Goal: Task Accomplishment & Management: Manage account settings

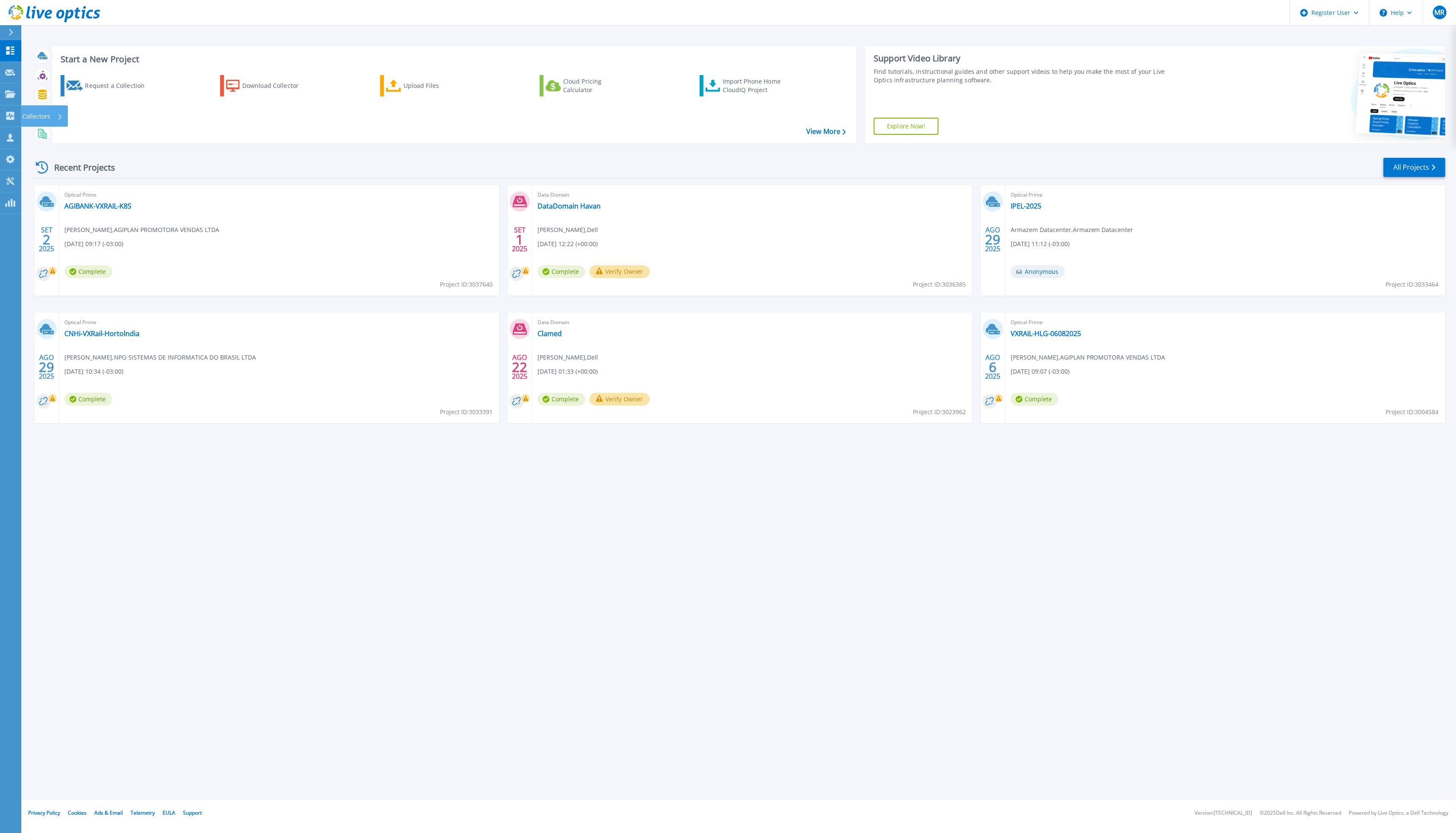
click at [13, 112] on icon at bounding box center [9, 116] width 10 height 8
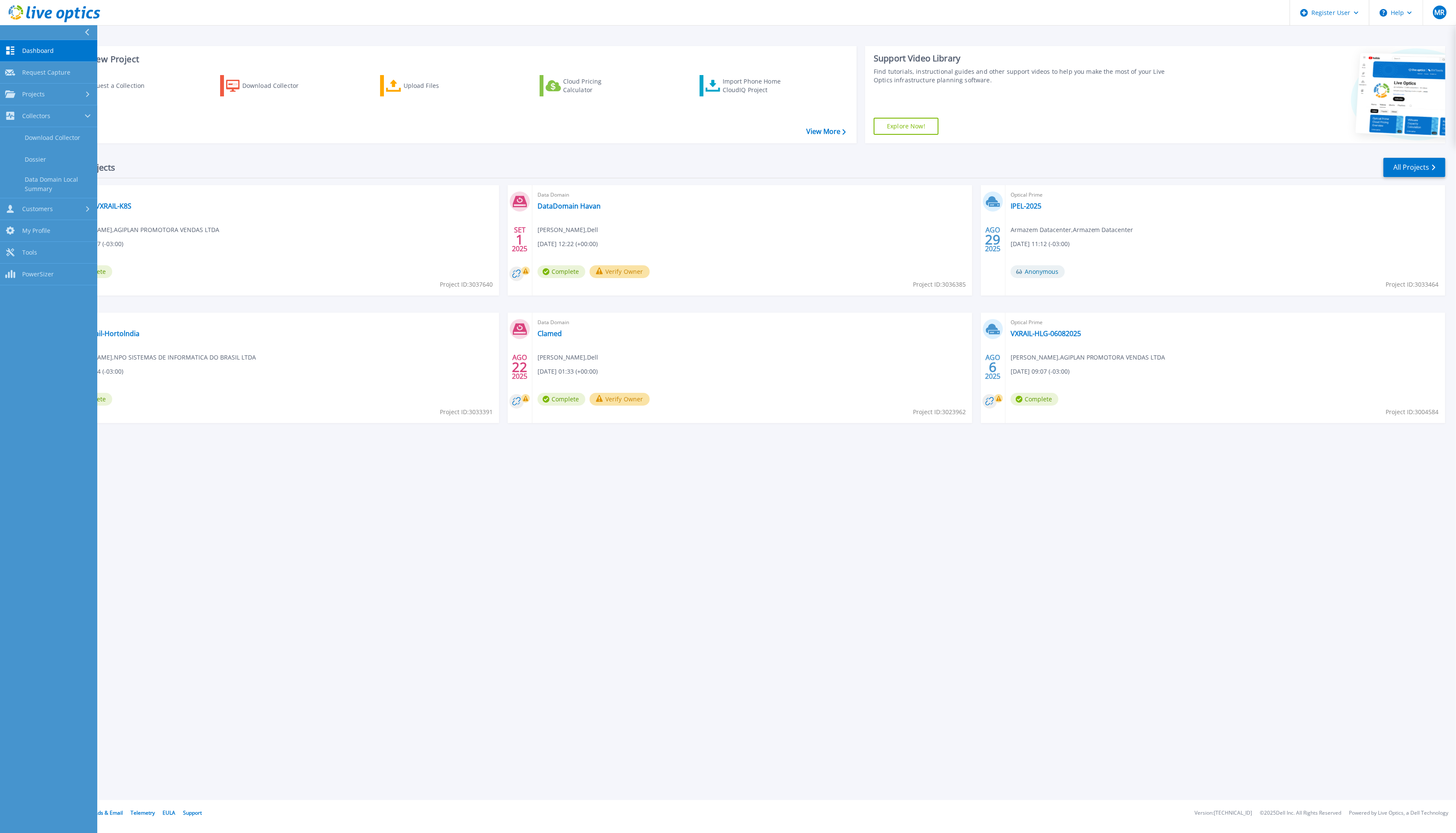
click at [51, 98] on link "Projects Projects" at bounding box center [48, 95] width 97 height 22
click at [62, 179] on link "Collectors Collectors" at bounding box center [48, 188] width 97 height 22
click at [82, 97] on div "Projects" at bounding box center [48, 95] width 87 height 8
click at [79, 117] on link "Search Projects" at bounding box center [48, 116] width 97 height 22
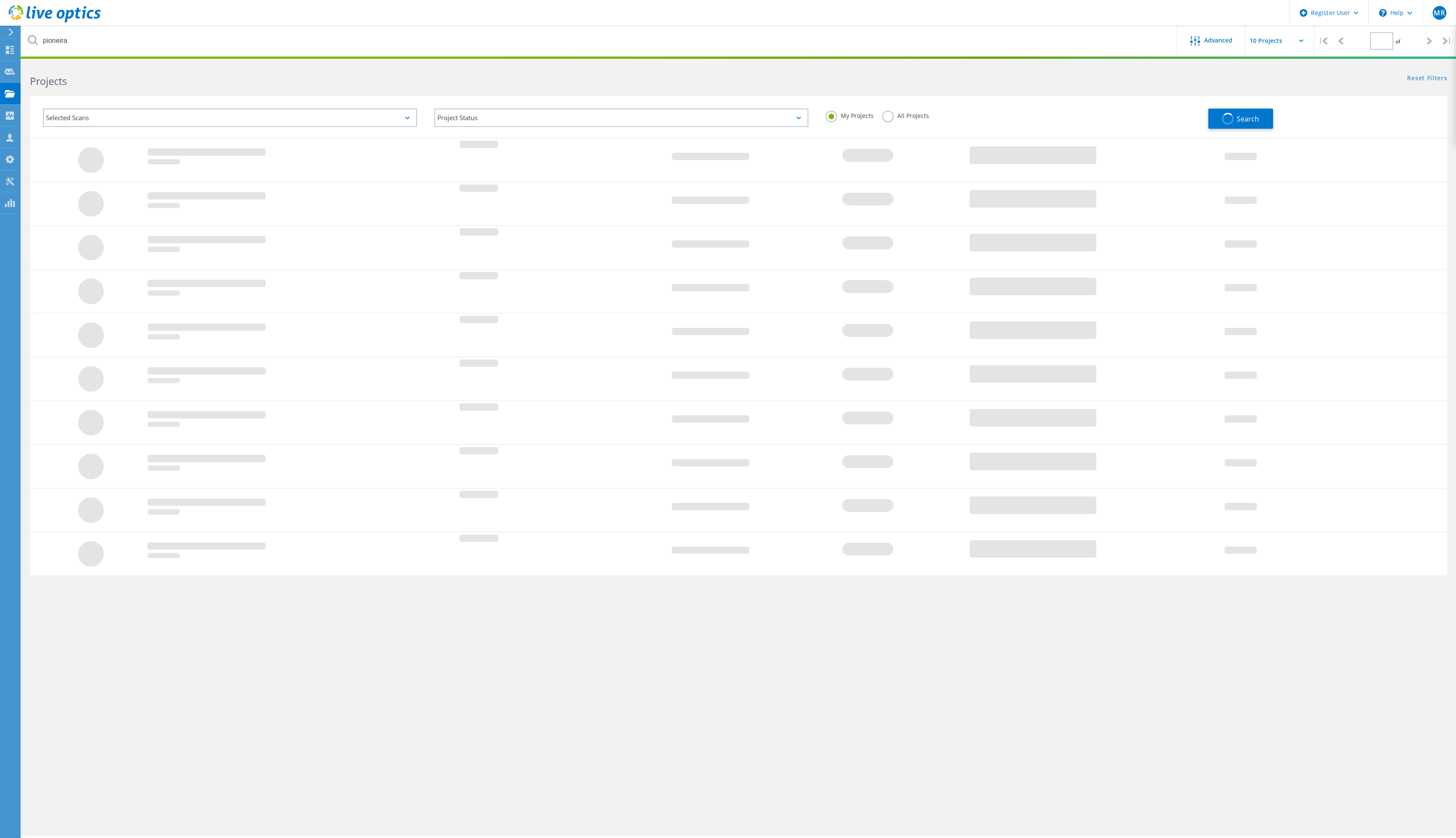
type input "1"
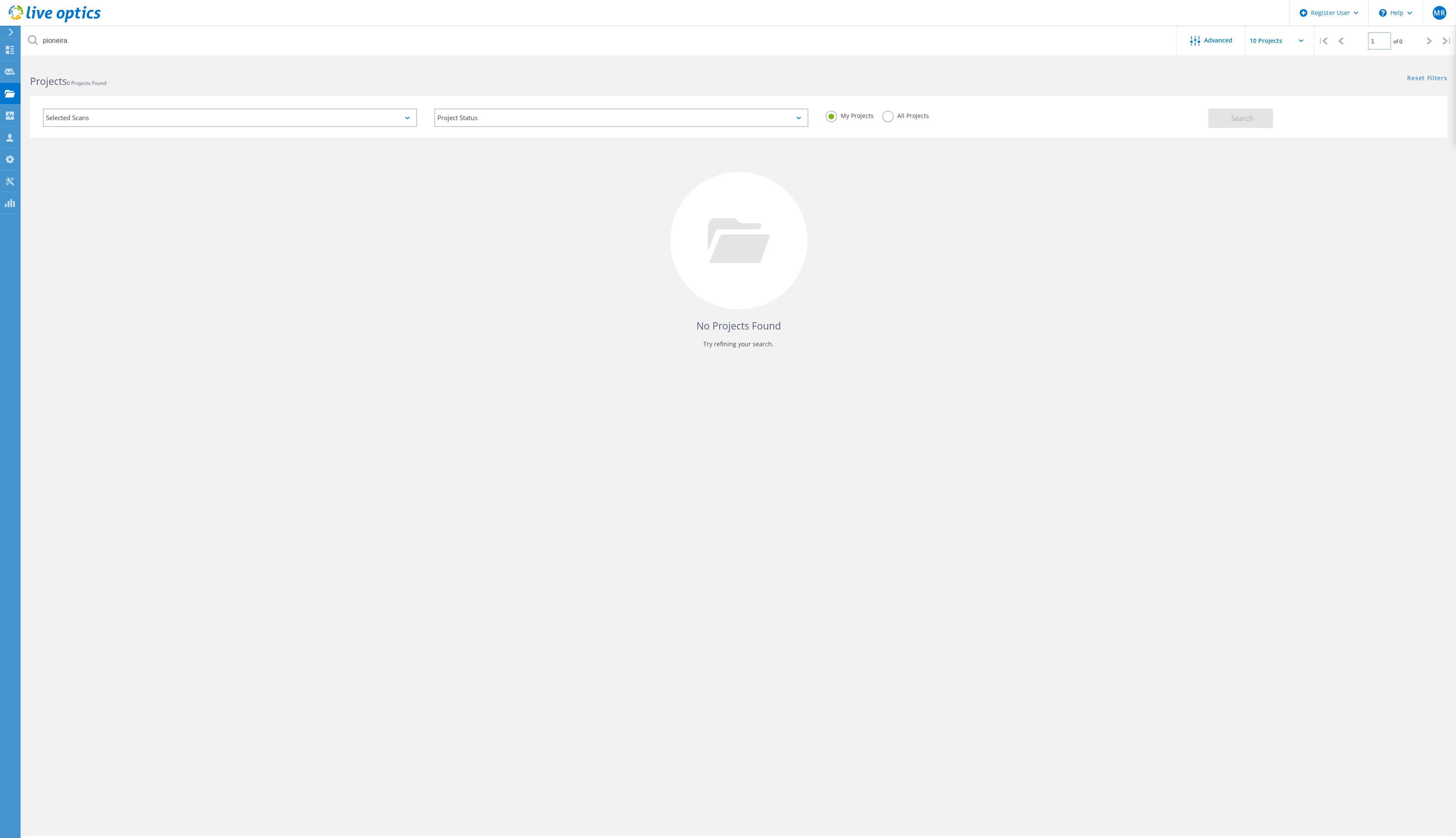
drag, startPoint x: 900, startPoint y: 114, endPoint x: 1024, endPoint y: 114, distance: 124.0
click at [900, 114] on label "All Projects" at bounding box center [906, 114] width 47 height 8
click at [0, 0] on input "All Projects" at bounding box center [0, 0] width 0 height 0
click at [1238, 122] on span "Search" at bounding box center [1242, 118] width 22 height 10
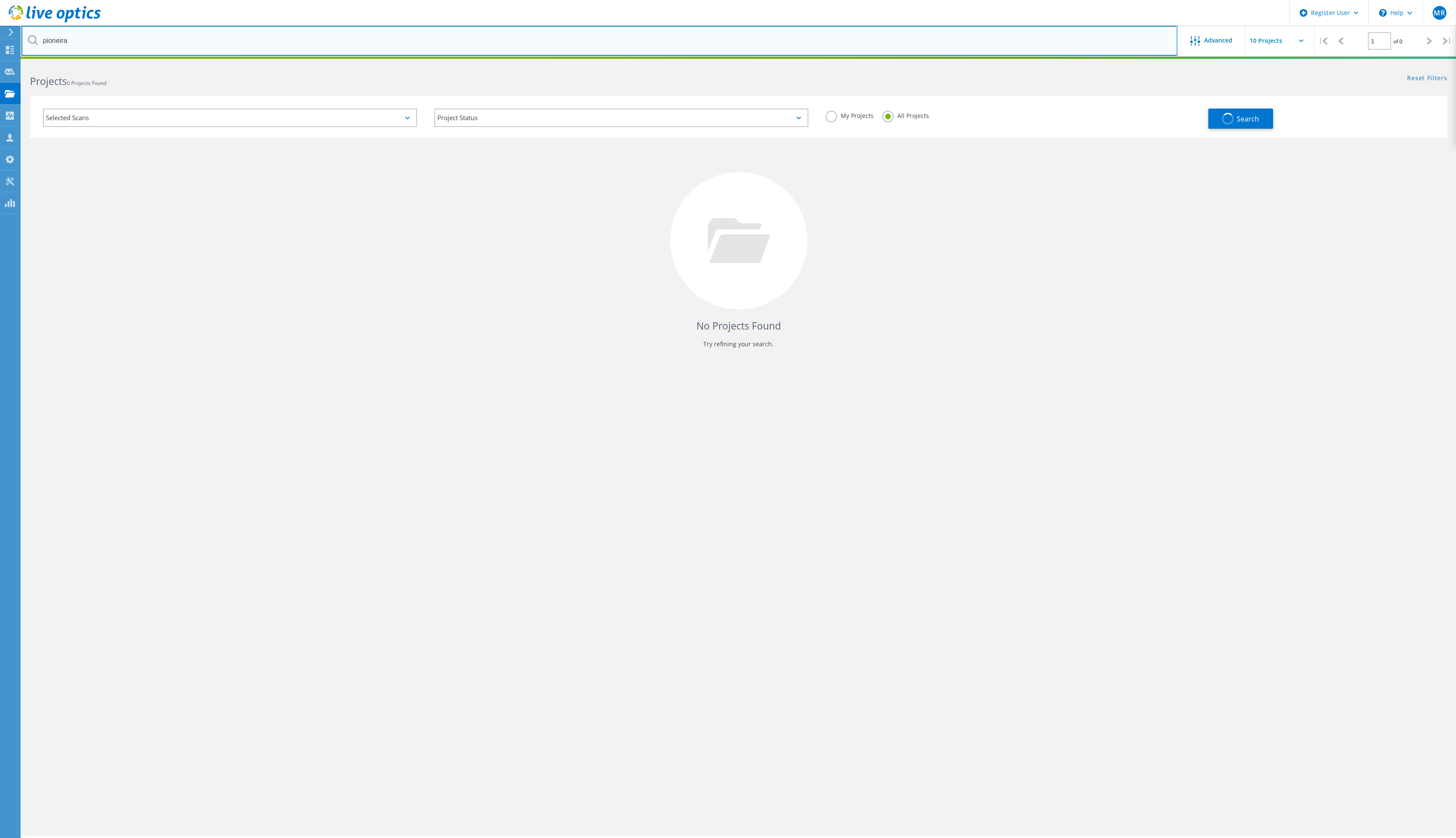
click at [174, 52] on input "pioneira" at bounding box center [599, 41] width 1156 height 30
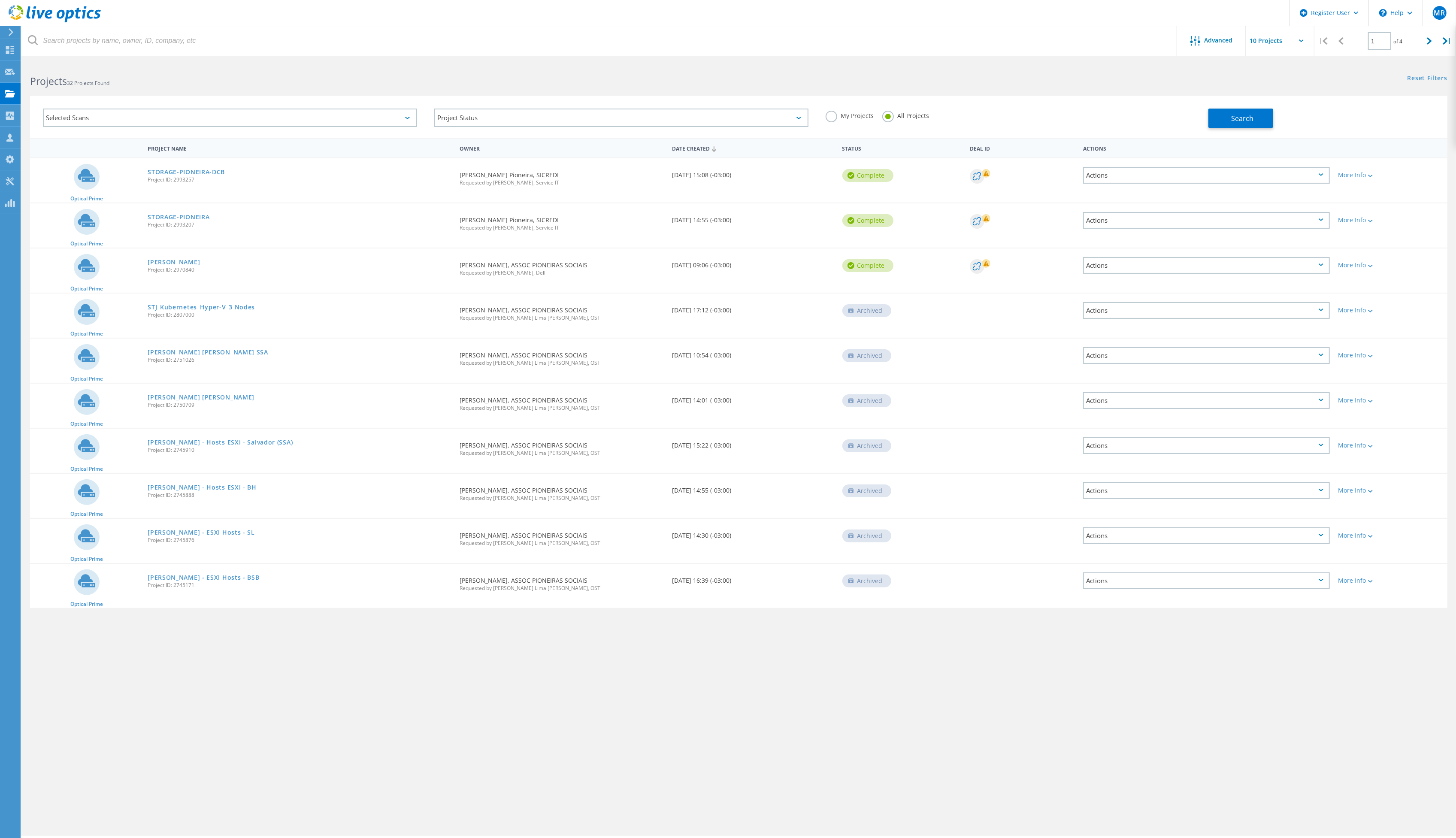
click at [11, 95] on use at bounding box center [10, 93] width 10 height 7
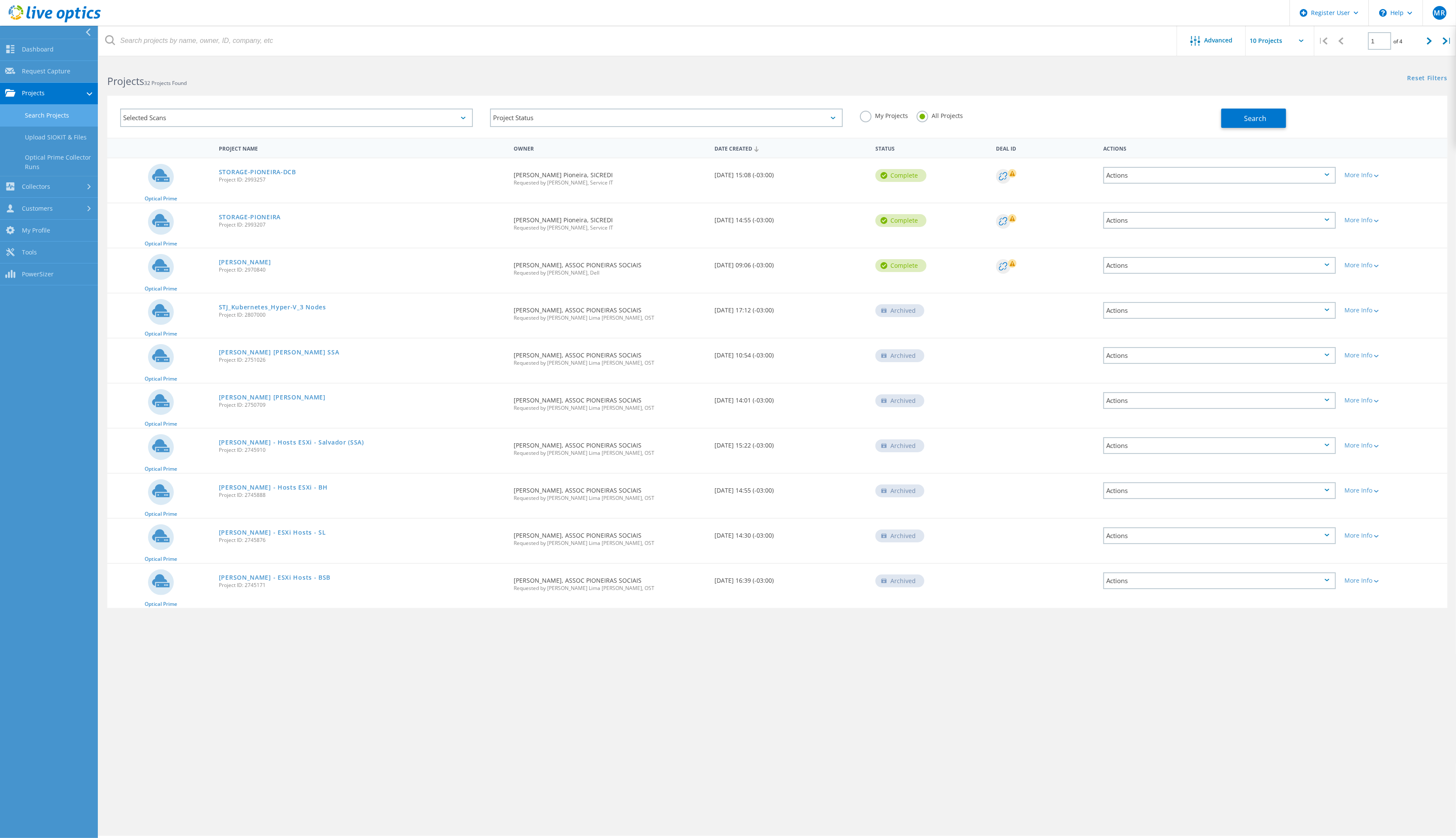
click at [60, 189] on link "Collectors" at bounding box center [48, 187] width 98 height 22
click at [58, 207] on link "Customers" at bounding box center [48, 210] width 98 height 22
click at [87, 117] on div at bounding box center [90, 115] width 10 height 6
click at [90, 97] on link "Projects" at bounding box center [48, 94] width 98 height 22
click at [87, 189] on use at bounding box center [89, 186] width 3 height 6
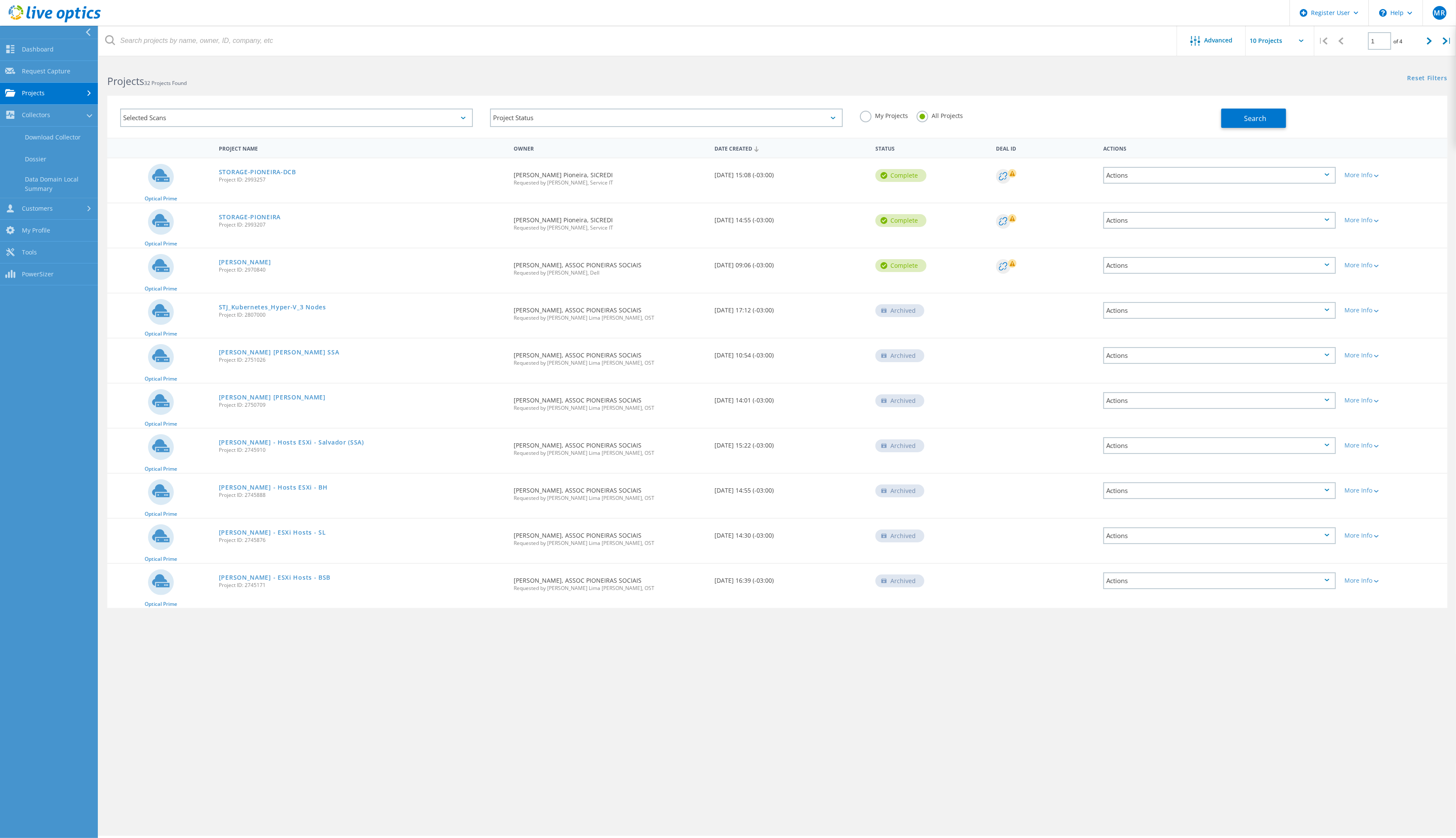
click at [90, 211] on icon at bounding box center [89, 208] width 3 height 6
click at [88, 97] on link "Projects" at bounding box center [48, 94] width 98 height 22
click at [88, 189] on use at bounding box center [89, 186] width 3 height 6
click at [81, 210] on link "Customers" at bounding box center [48, 210] width 98 height 22
click at [69, 249] on link "My Profile" at bounding box center [48, 259] width 98 height 22
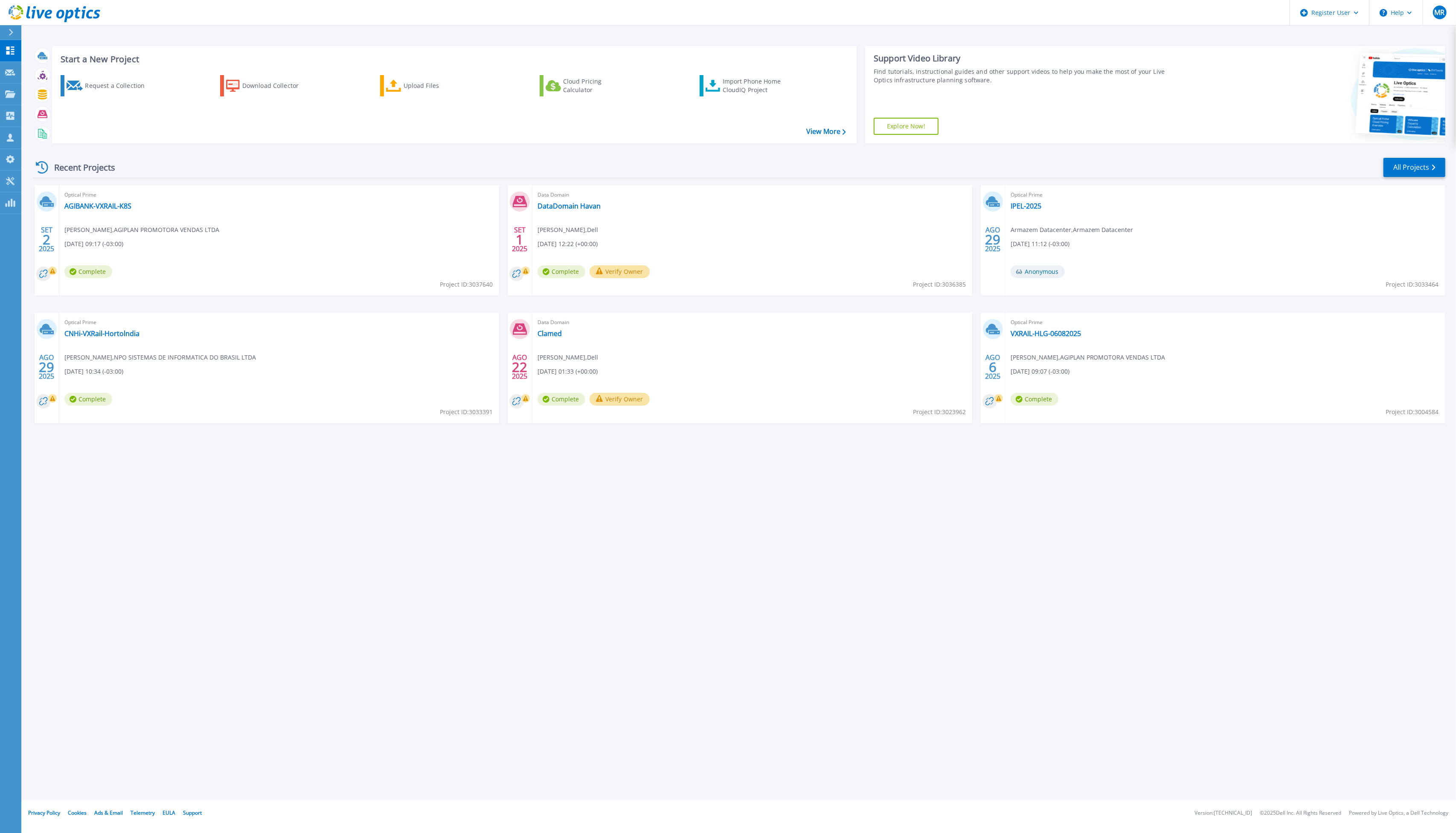
click at [11, 141] on icon at bounding box center [10, 137] width 7 height 8
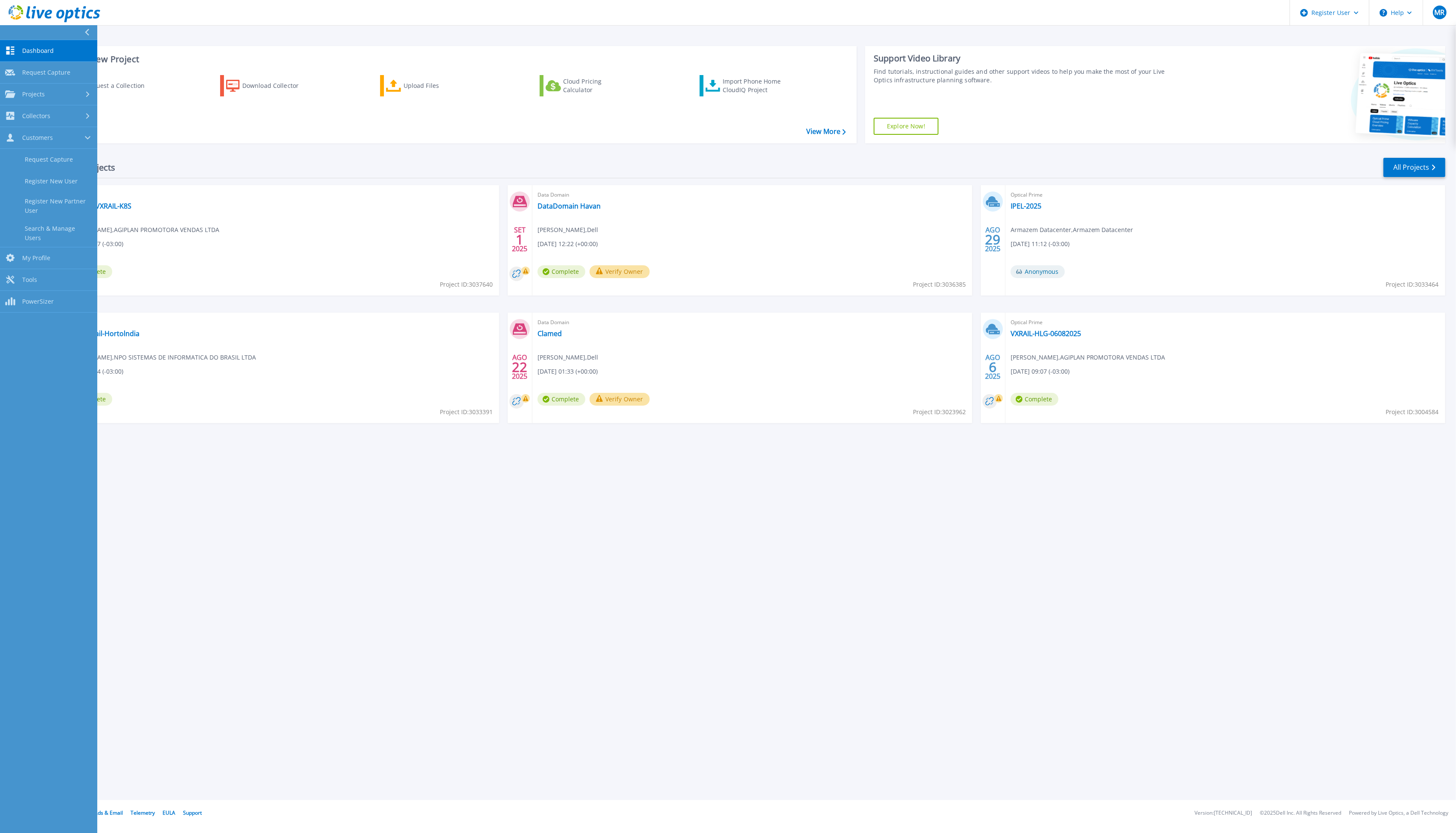
click at [78, 226] on link "Search & Manage Users" at bounding box center [48, 233] width 97 height 28
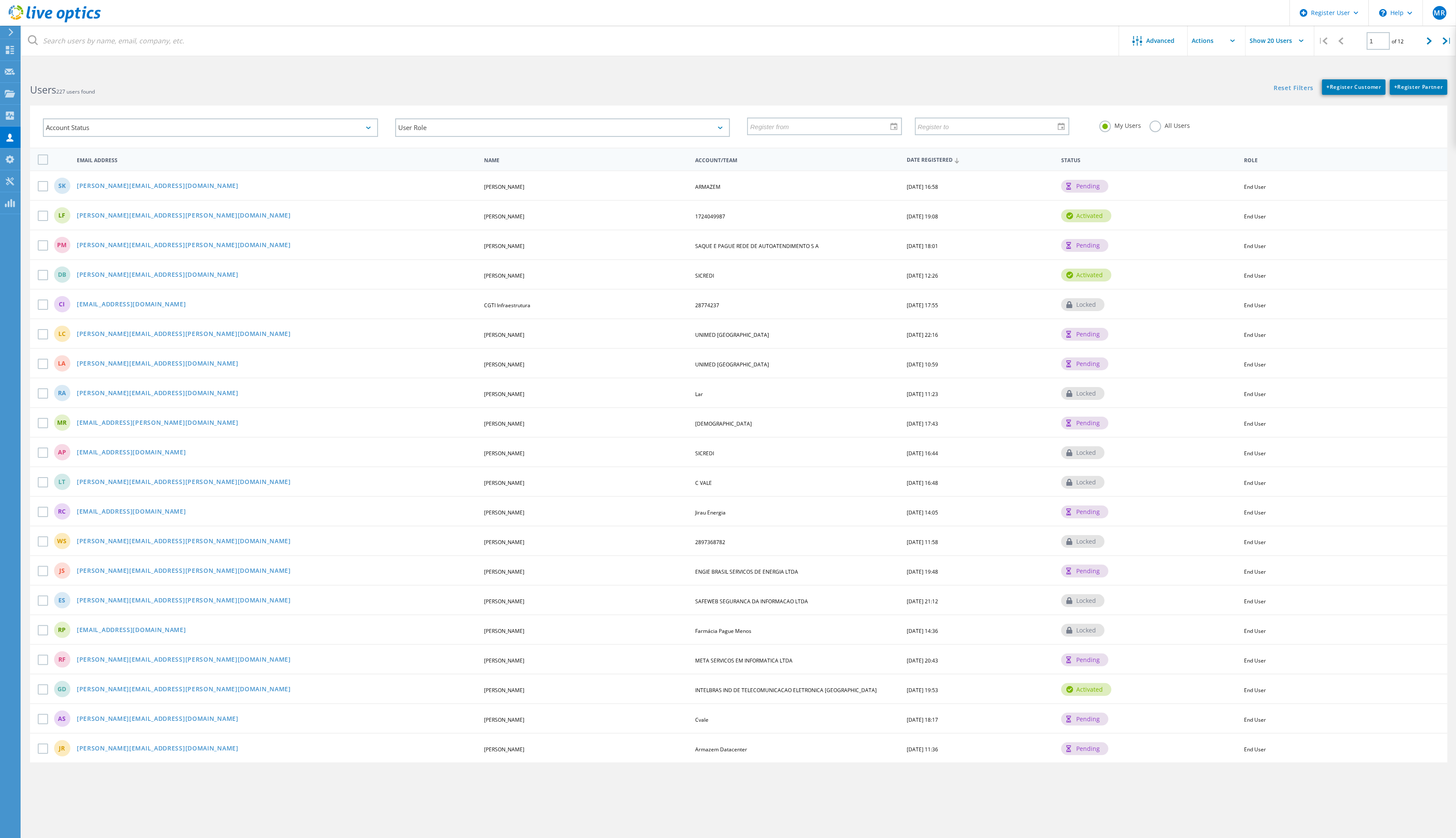
click at [138, 186] on link "[PERSON_NAME][EMAIL_ADDRESS][DOMAIN_NAME]" at bounding box center [158, 186] width 162 height 7
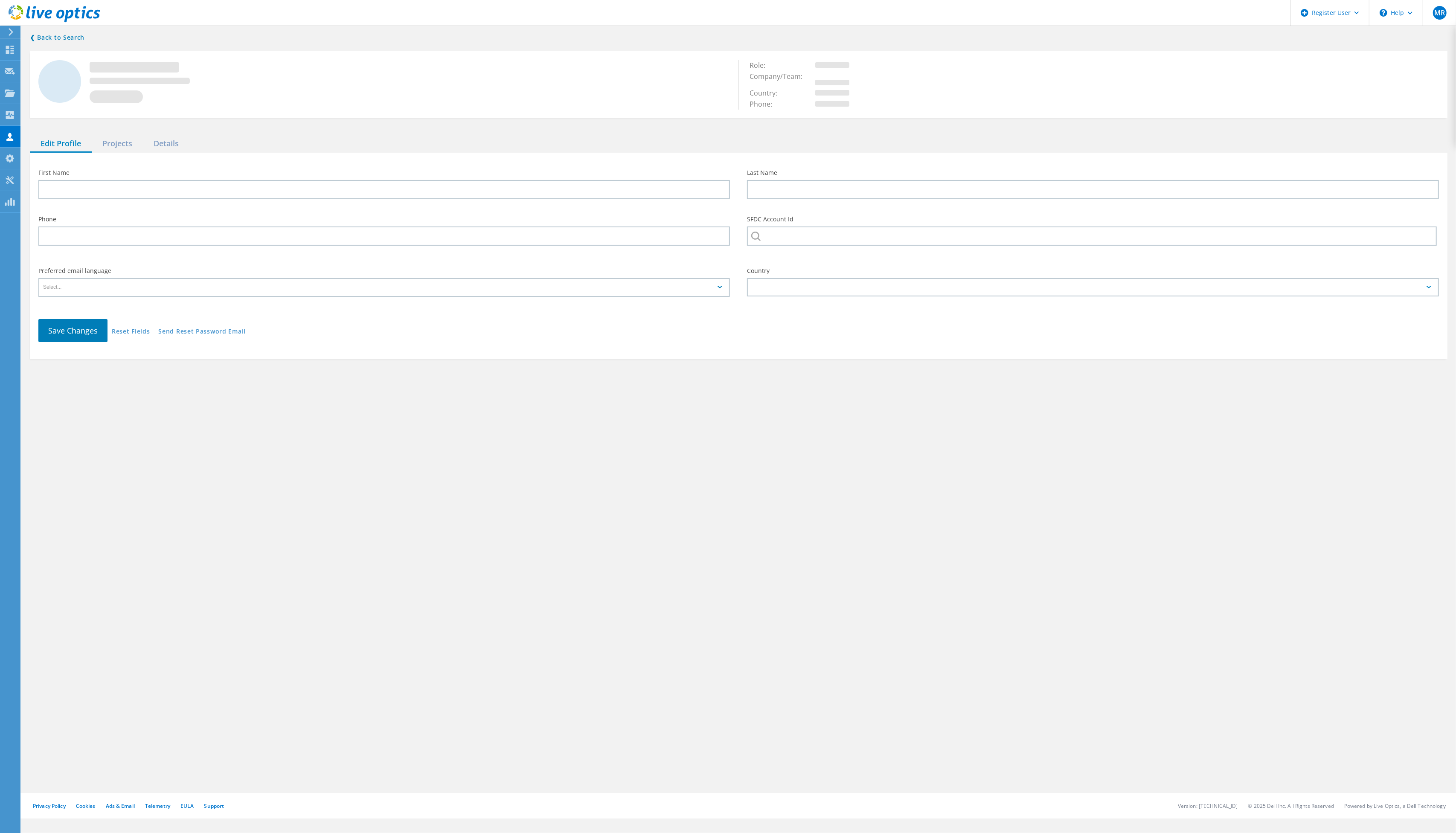
type input "[PERSON_NAME]"
type input "ARMAZEM"
type input "Português"
click at [147, 336] on link "Reset Fields" at bounding box center [131, 337] width 38 height 7
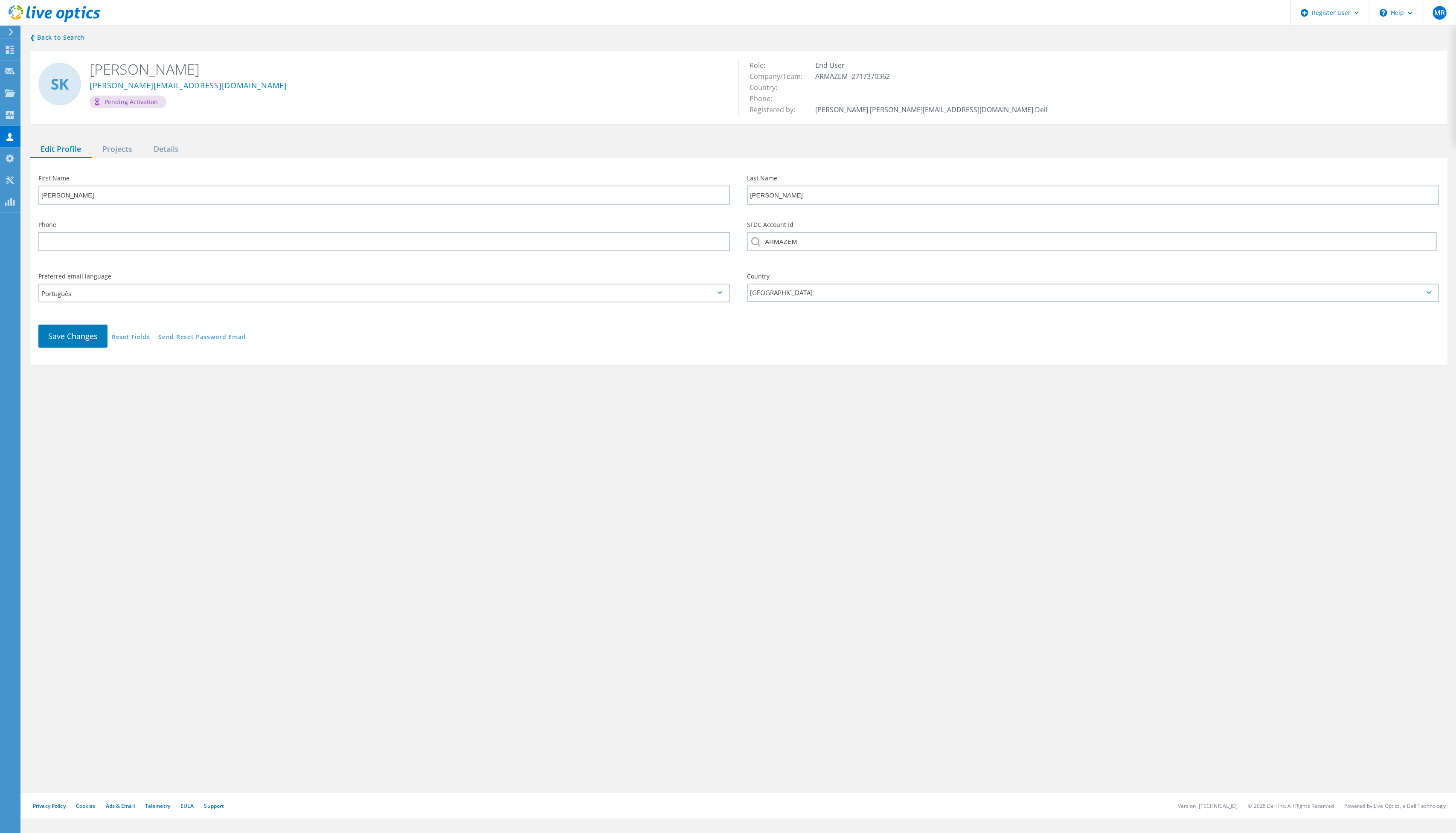
click at [354, 392] on div "❮ Back to Search [PERSON_NAME] Klabunde [EMAIL_ADDRESS][DOMAIN_NAME] Pending Ac…" at bounding box center [738, 408] width 1435 height 769
click at [116, 152] on div "Projects" at bounding box center [117, 149] width 51 height 17
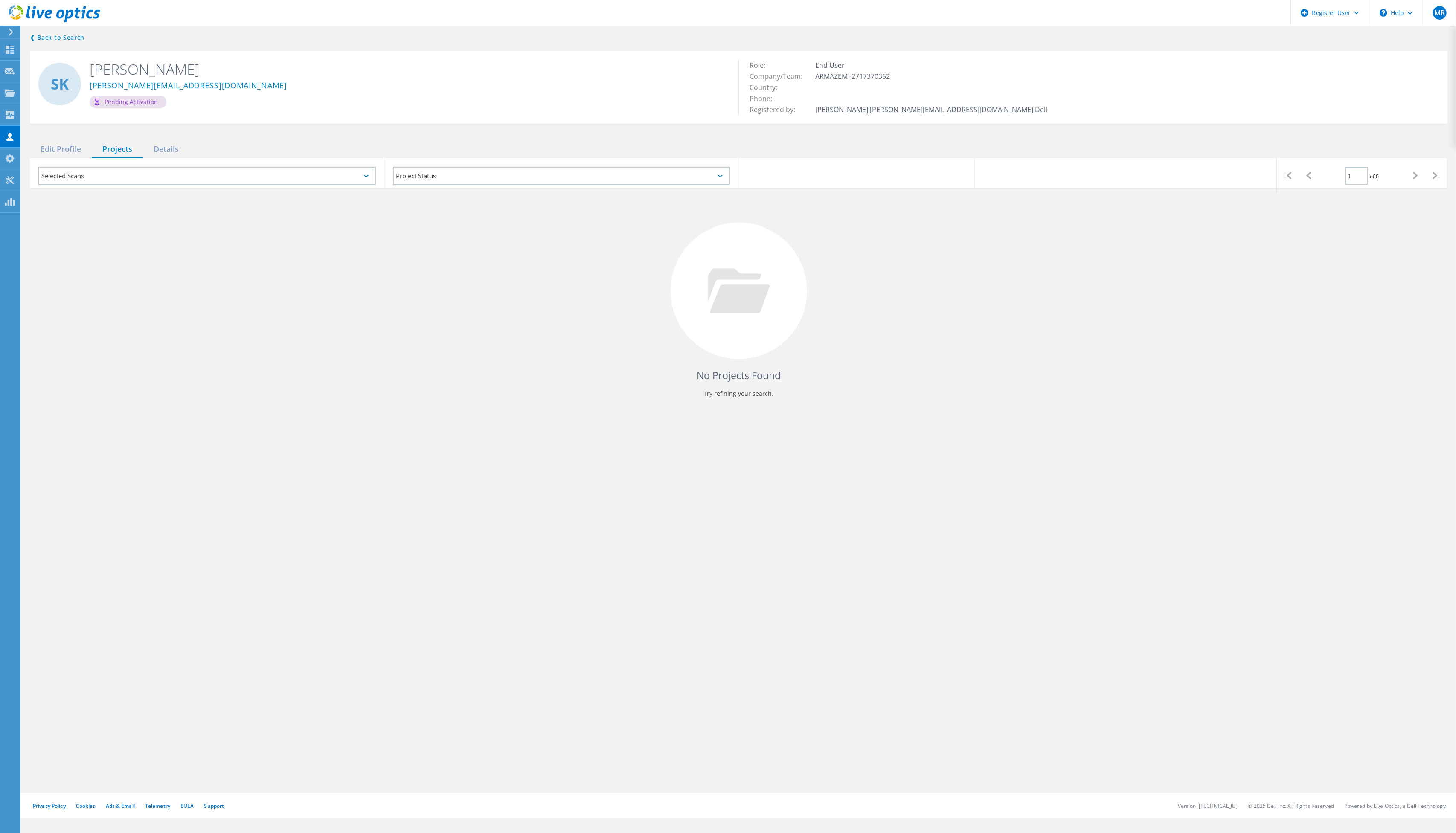
click at [170, 150] on div "Details" at bounding box center [166, 149] width 47 height 17
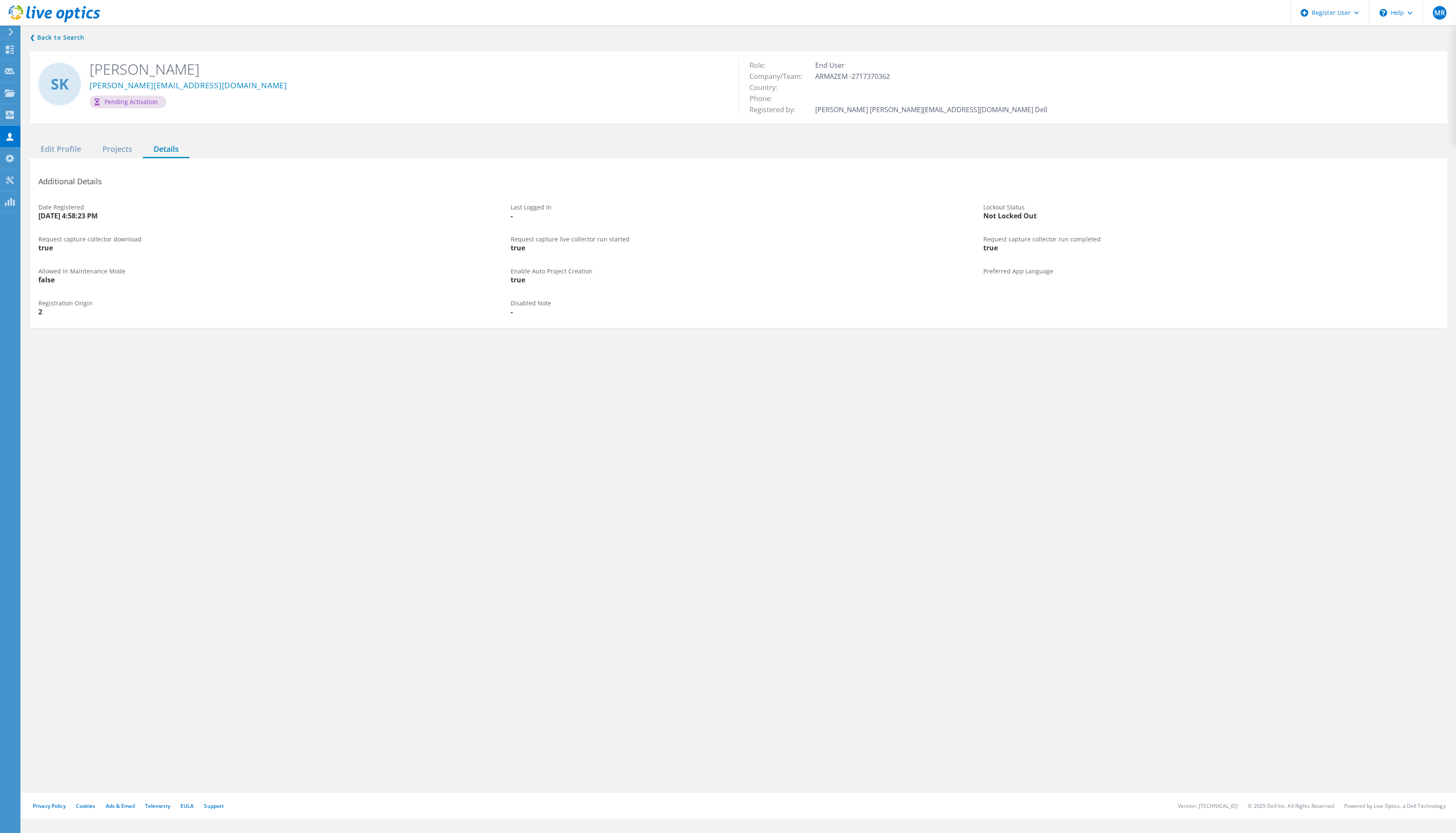
click at [56, 148] on div "Edit Profile" at bounding box center [61, 149] width 62 height 17
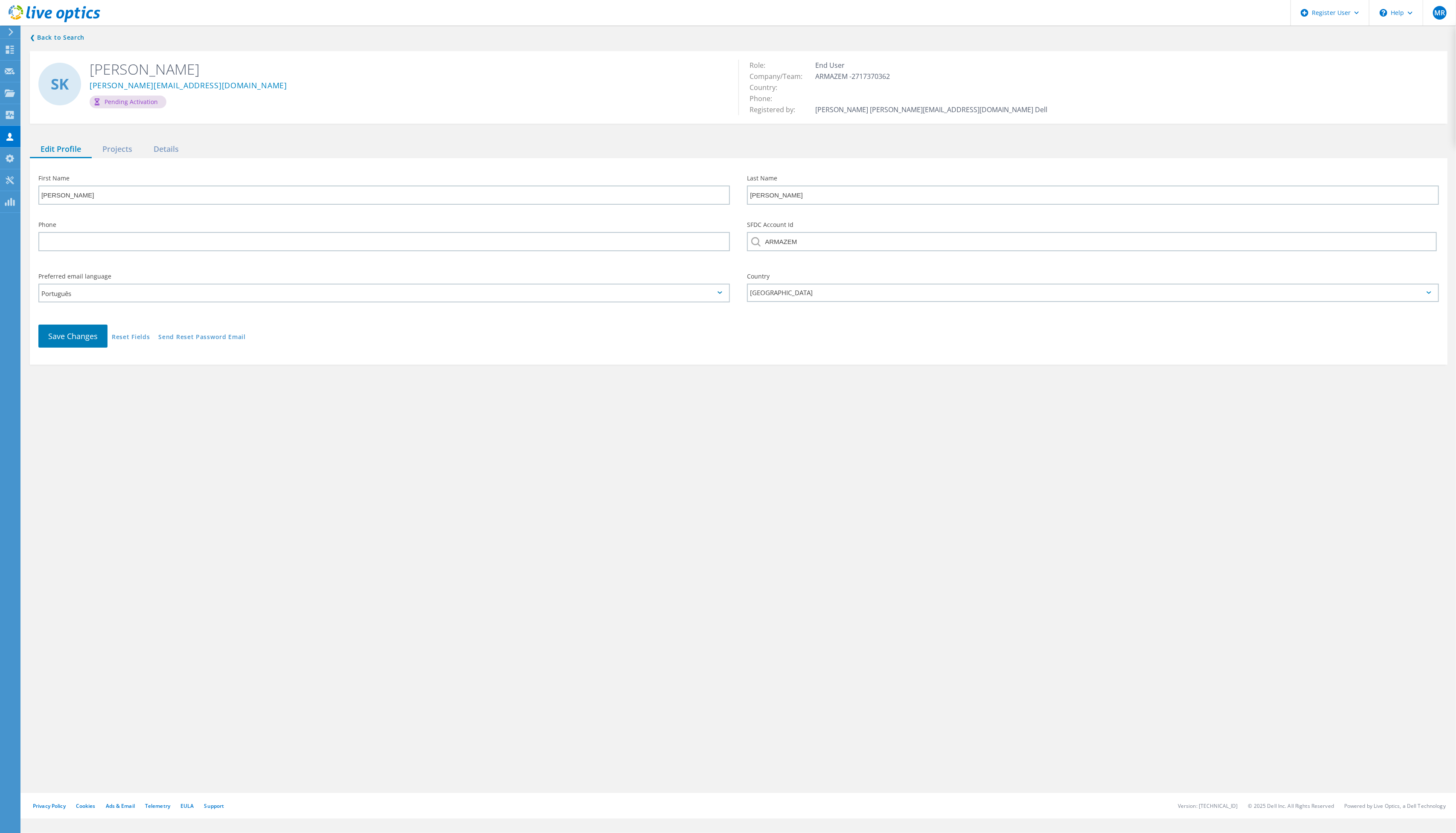
click at [219, 336] on link "Send Reset Password Email" at bounding box center [201, 337] width 88 height 7
click at [208, 334] on link "Send Reset Password Email" at bounding box center [201, 337] width 88 height 7
click at [85, 333] on span "Save Changes" at bounding box center [73, 336] width 50 height 10
click at [315, 341] on div "Save Changes Reset Fields Send Reset Password Email" at bounding box center [738, 336] width 1417 height 40
click at [231, 335] on link "Send Reset Password Email" at bounding box center [201, 337] width 88 height 7
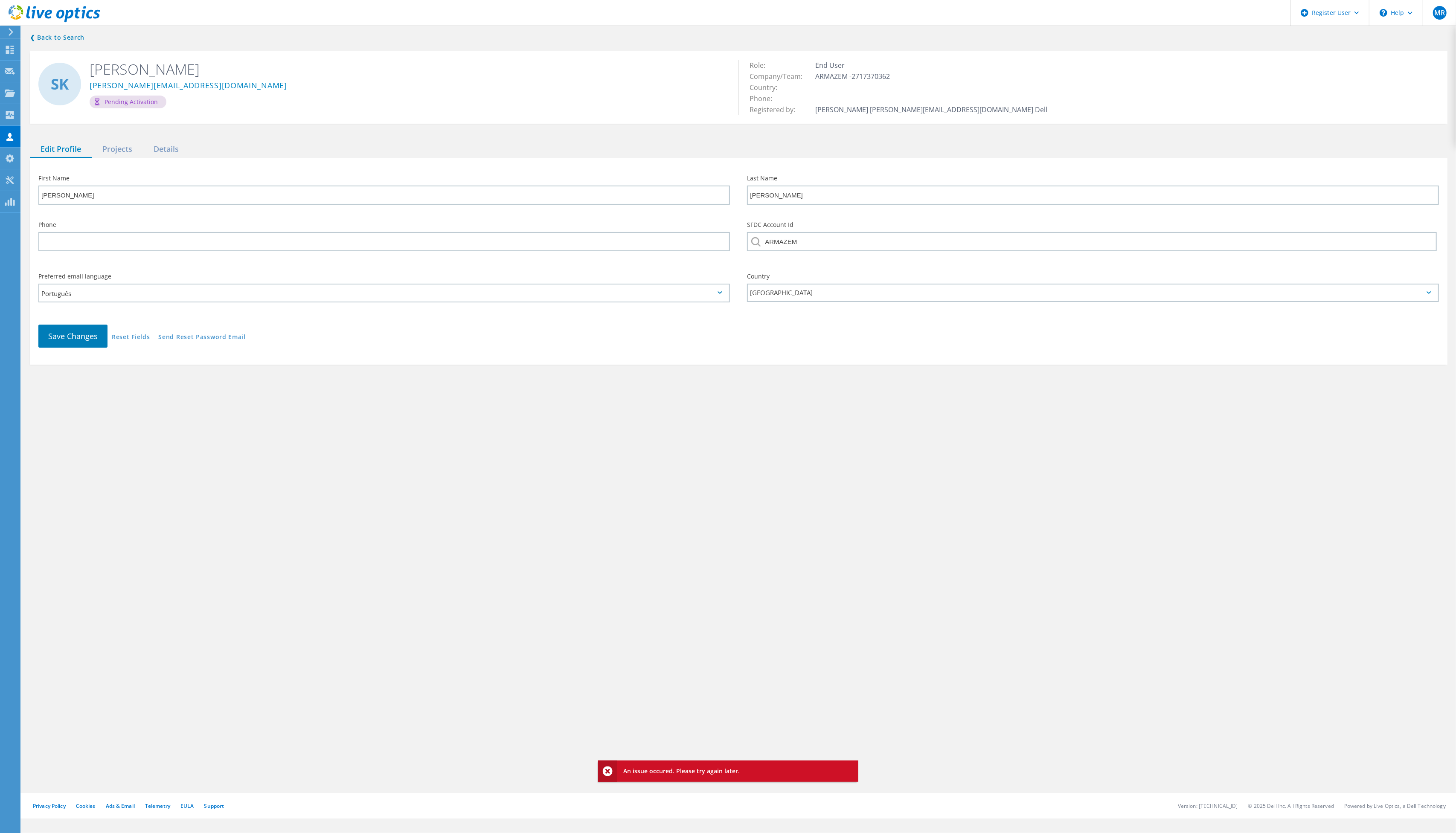
click at [10, 137] on use at bounding box center [9, 137] width 7 height 8
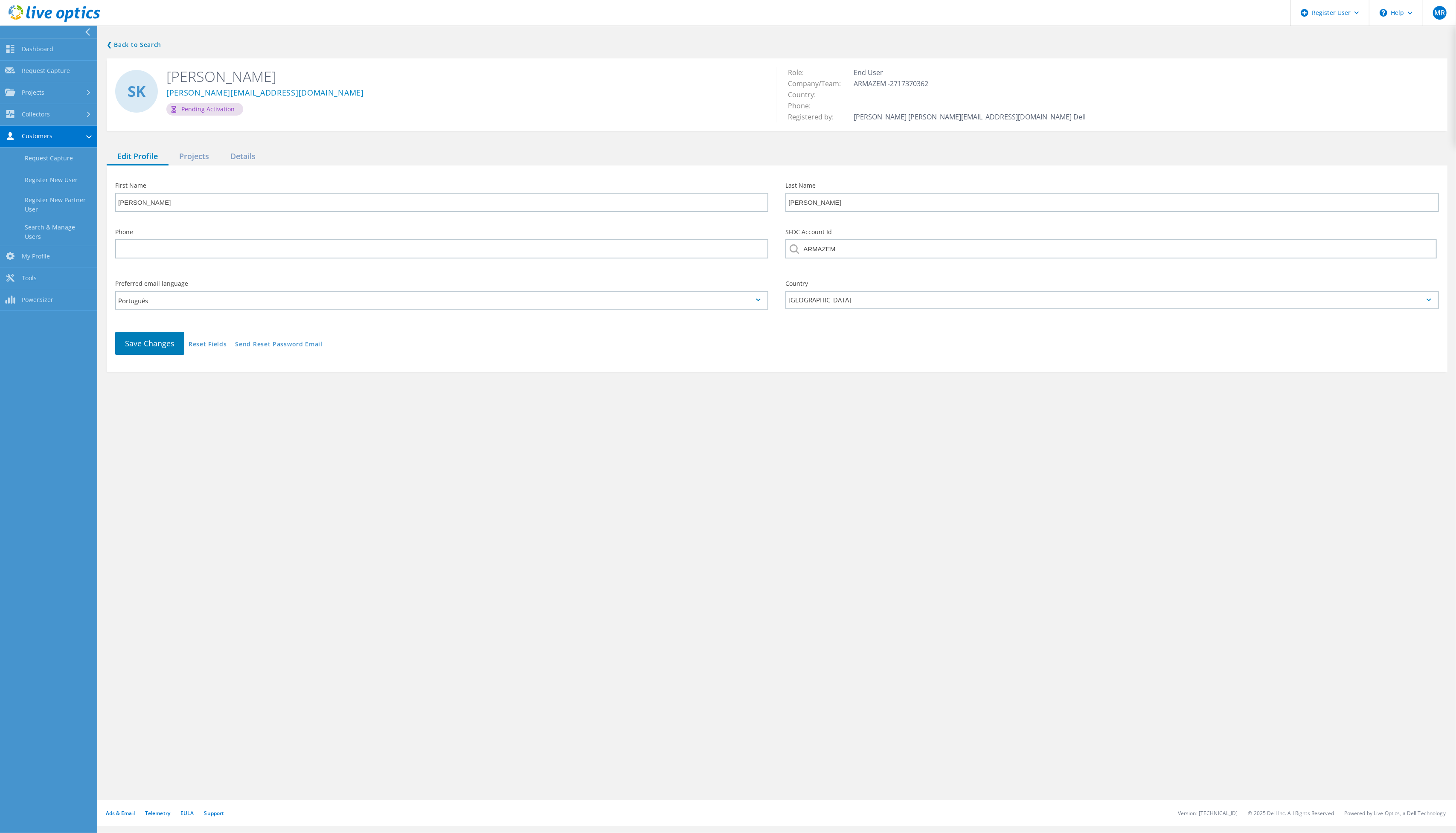
click at [70, 232] on link "Search & Manage Users" at bounding box center [48, 232] width 97 height 28
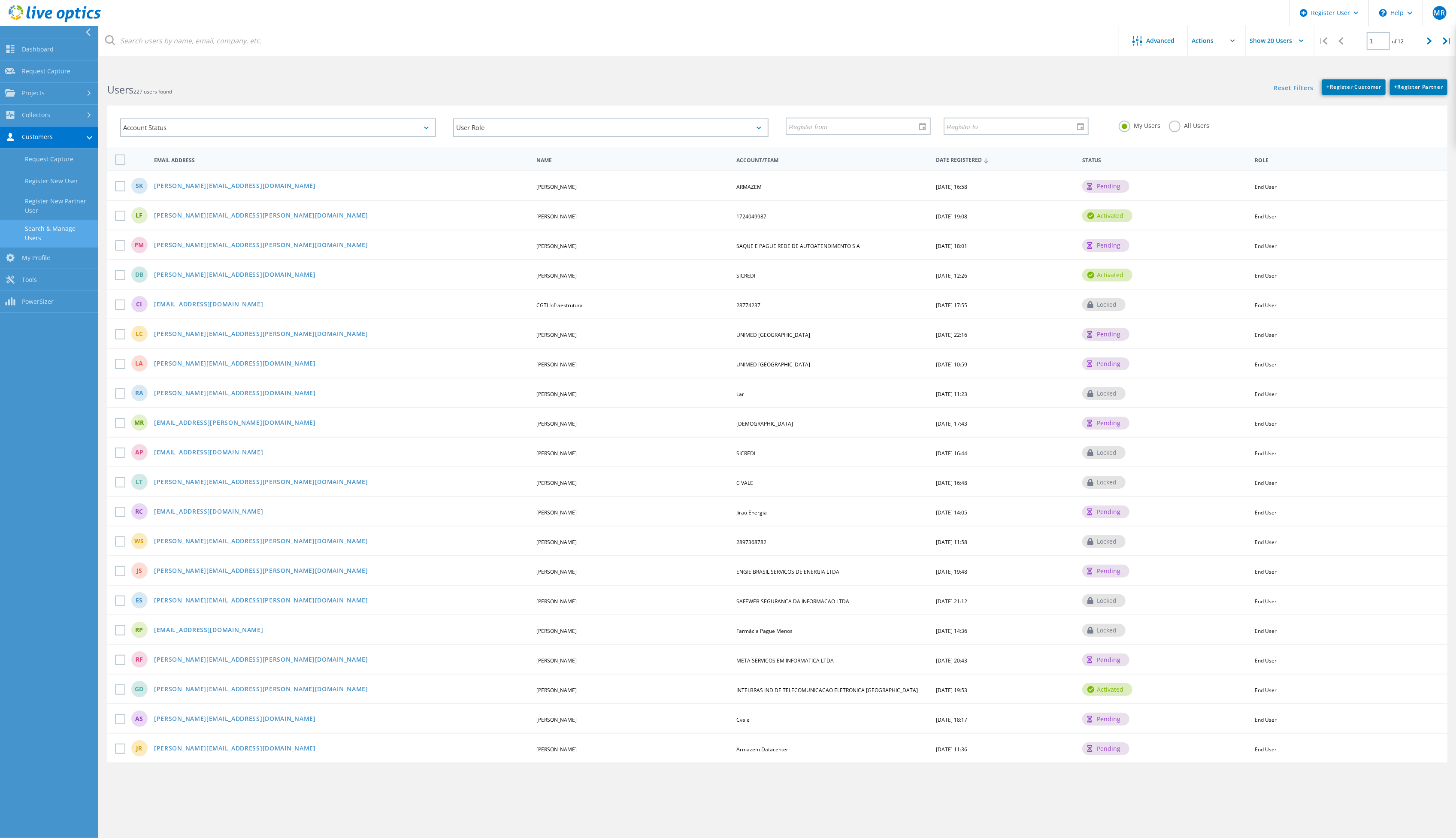
click at [215, 187] on link "[PERSON_NAME][EMAIL_ADDRESS][DOMAIN_NAME]" at bounding box center [235, 186] width 162 height 7
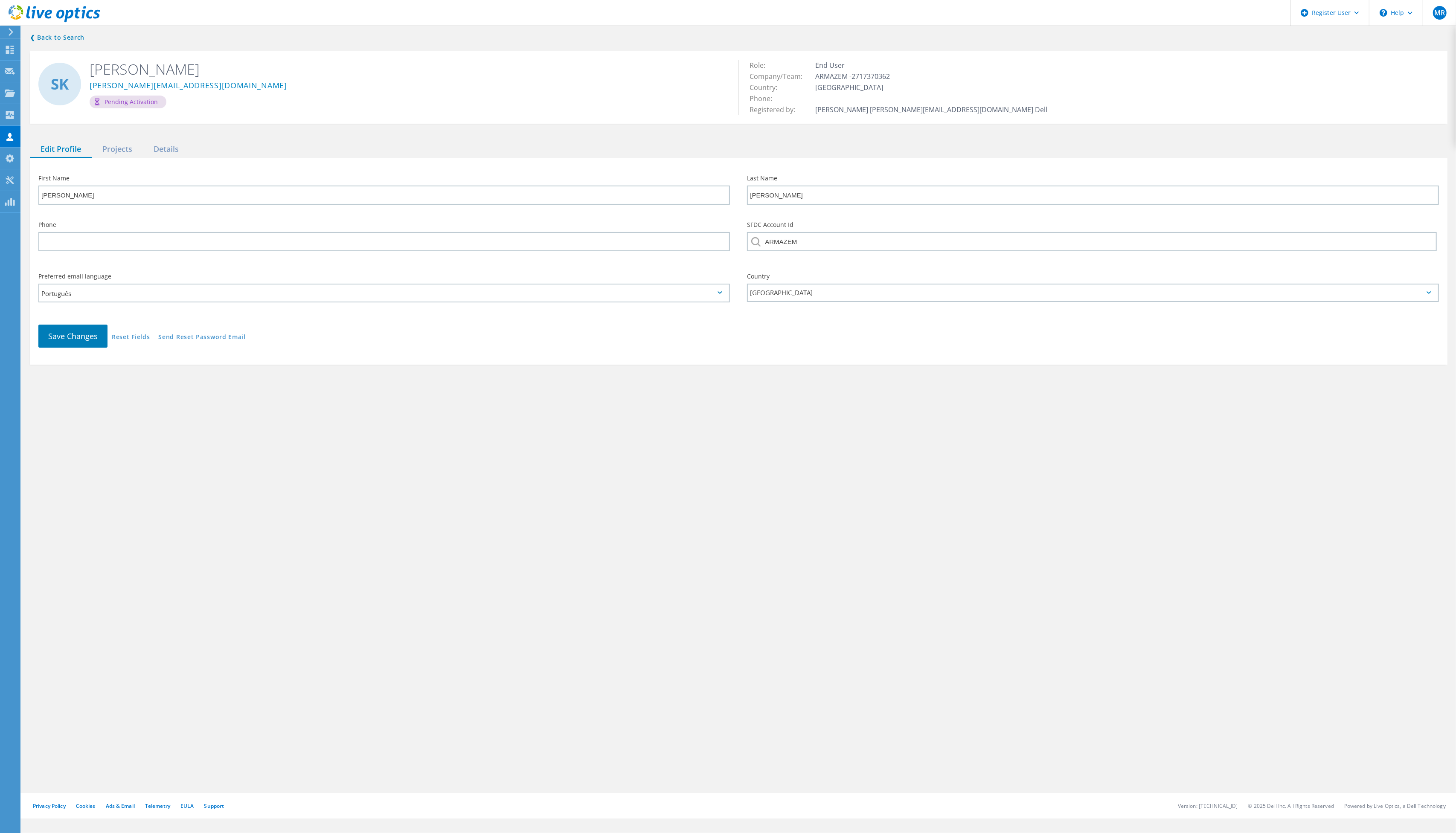
click at [224, 334] on link "Send Reset Password Email" at bounding box center [201, 337] width 88 height 7
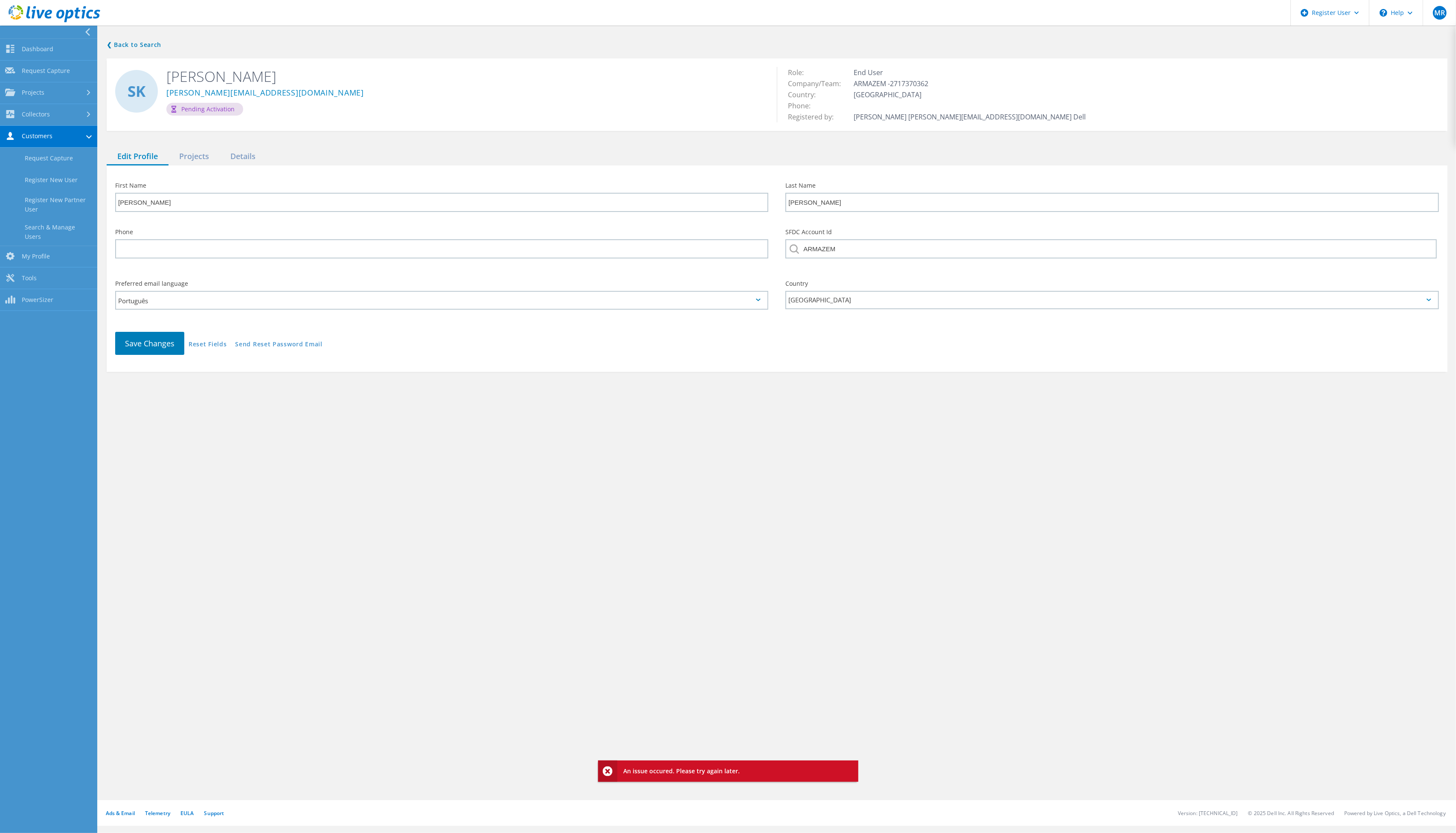
click at [47, 151] on link "Request Capture" at bounding box center [48, 159] width 97 height 22
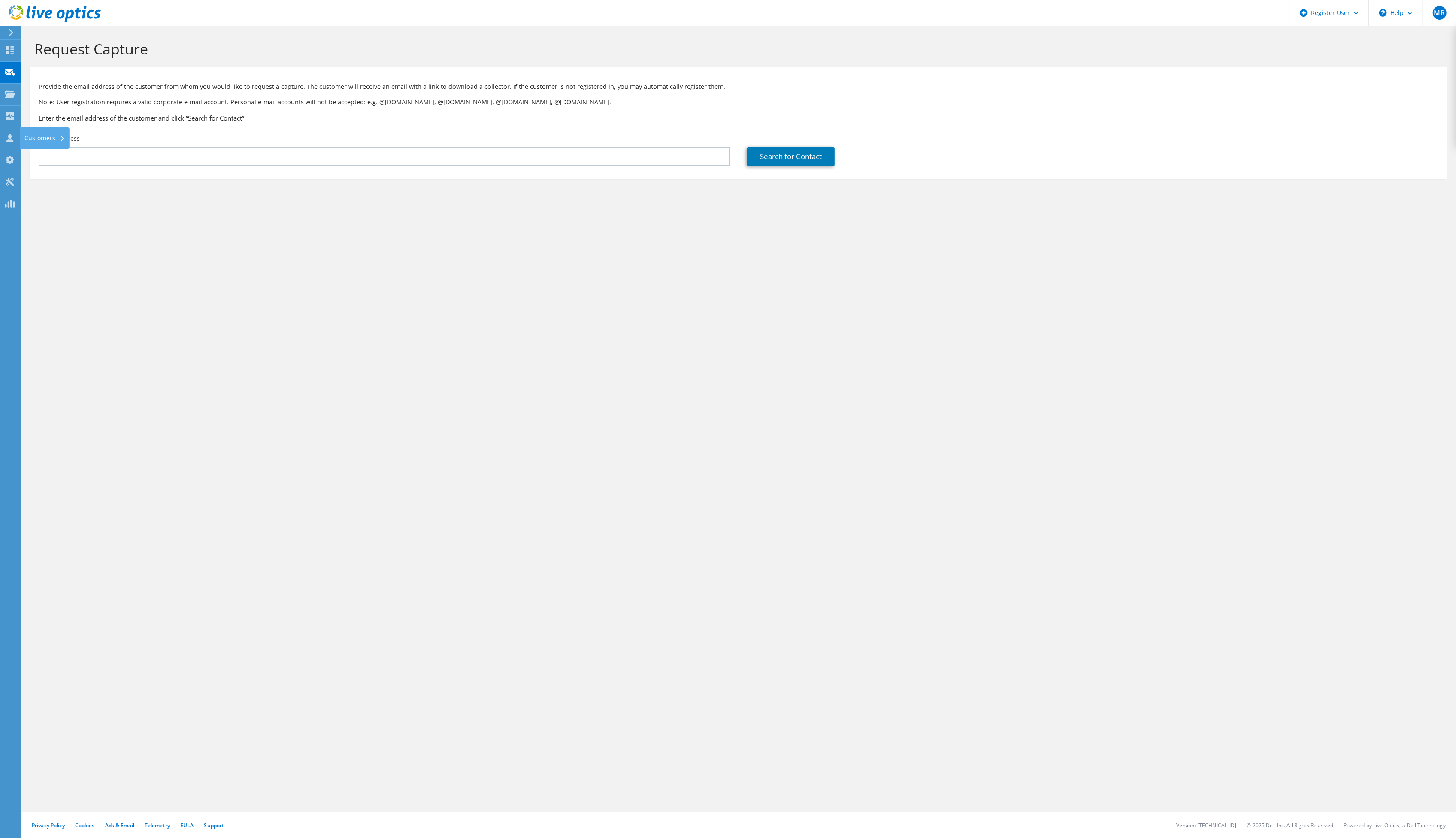
click at [14, 136] on icon at bounding box center [10, 138] width 10 height 8
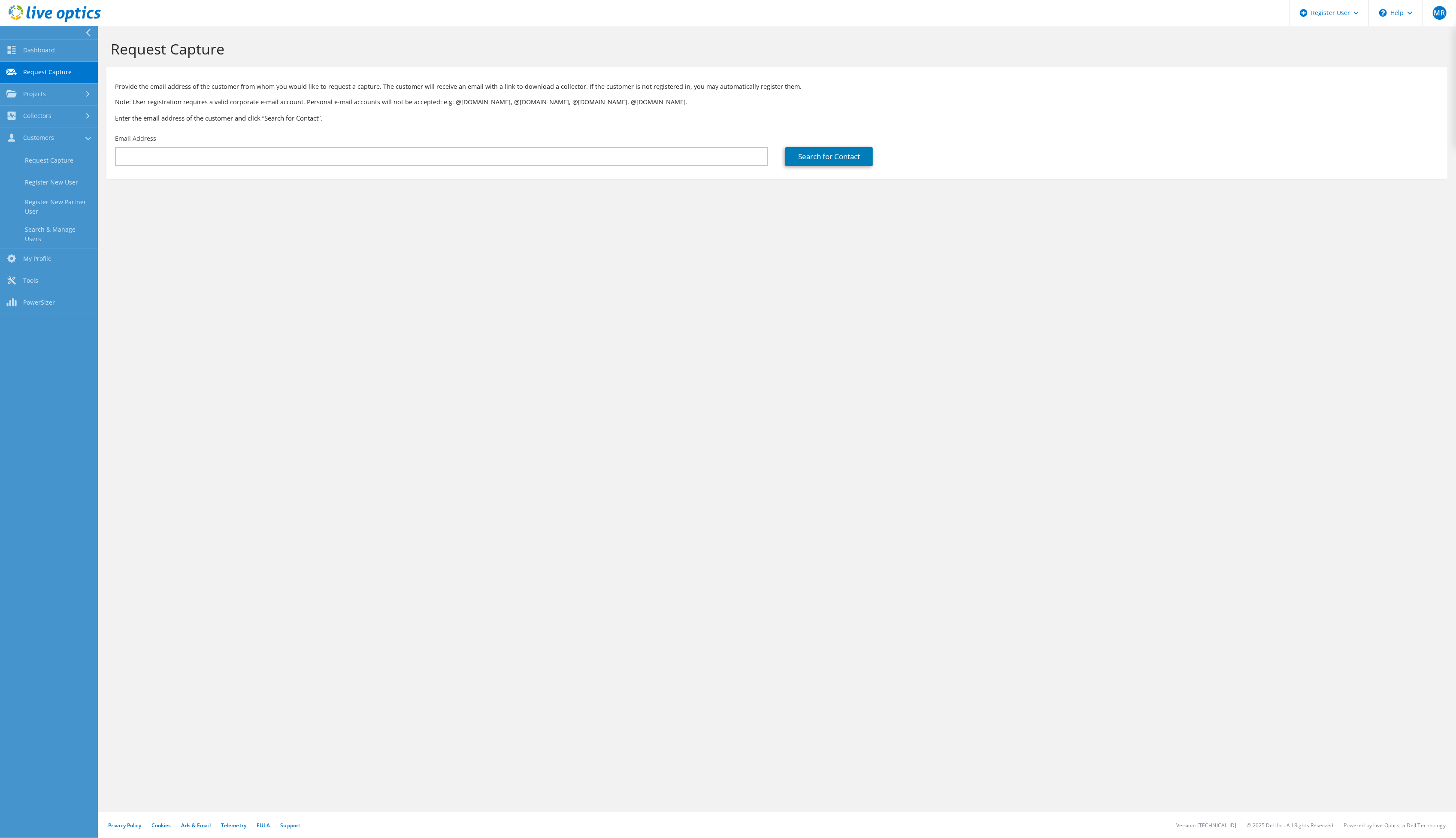
click at [75, 230] on link "Search & Manage Users" at bounding box center [48, 234] width 98 height 28
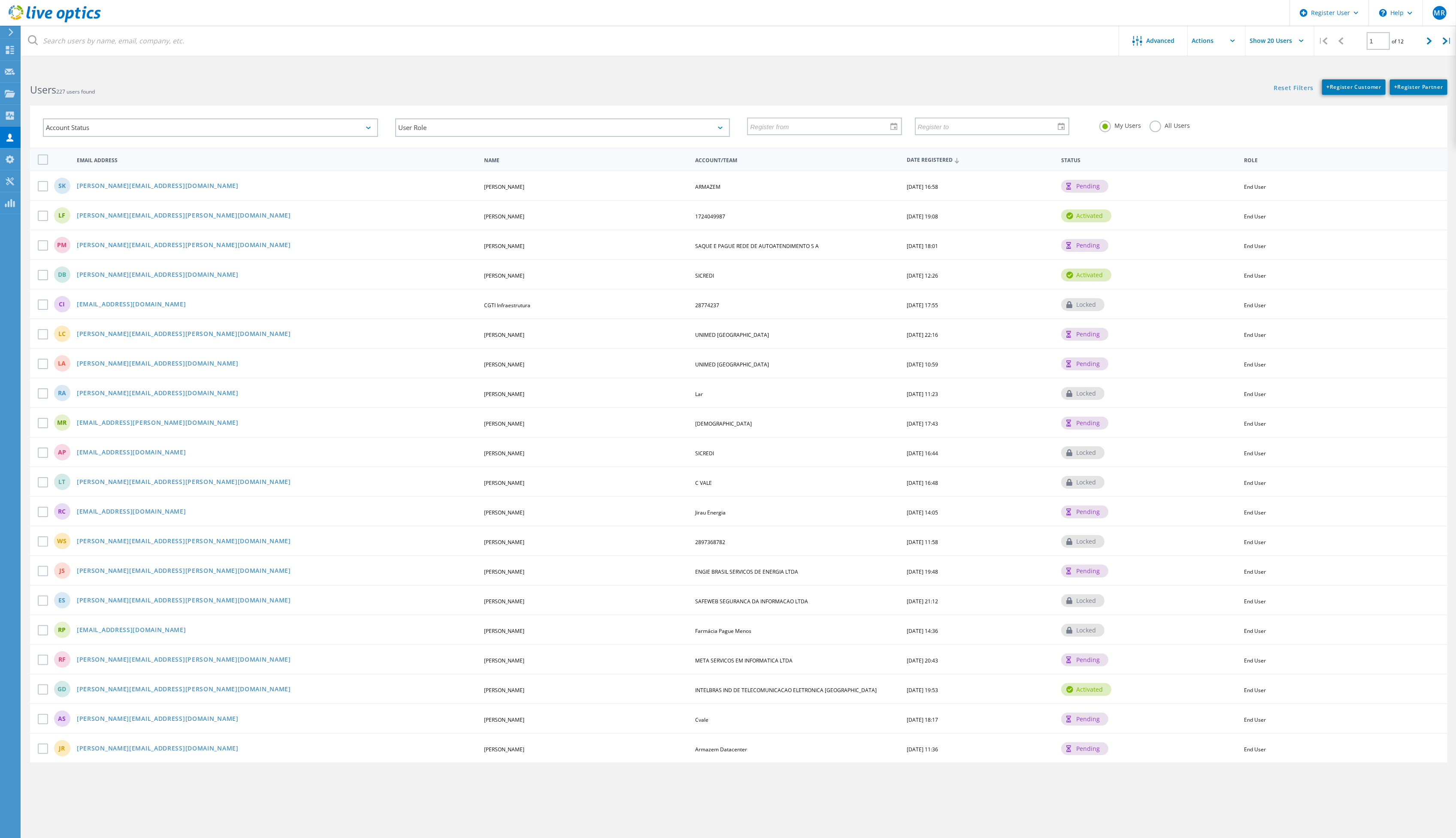
click at [41, 187] on label at bounding box center [44, 186] width 14 height 10
click at [0, 0] on input "checkbox" at bounding box center [0, 0] width 0 height 0
click at [136, 187] on link "[PERSON_NAME][EMAIL_ADDRESS][DOMAIN_NAME]" at bounding box center [158, 186] width 162 height 7
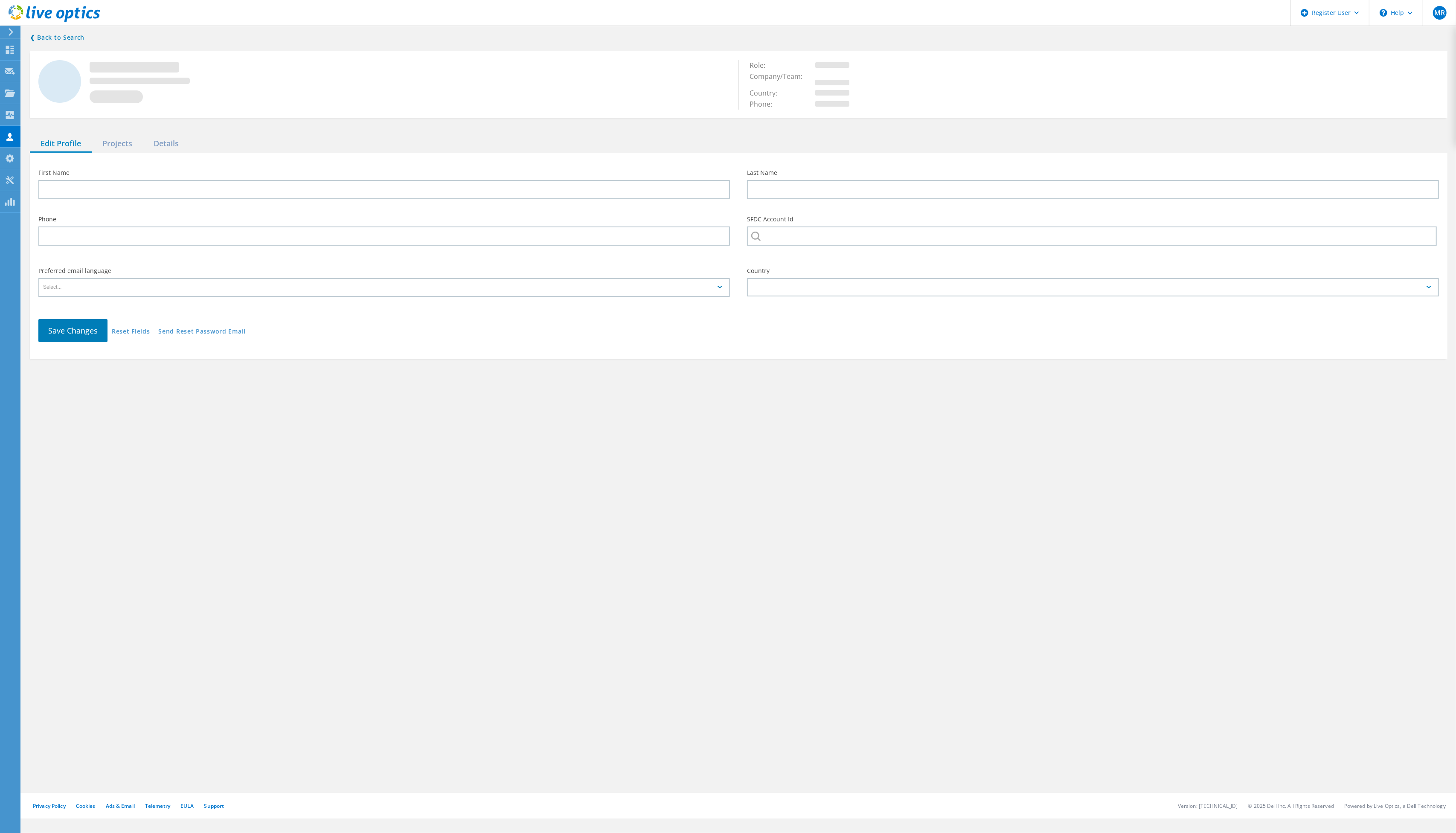
type input "[PERSON_NAME]"
type input "ARMAZEM"
type input "Português"
click at [120, 150] on div "Projects" at bounding box center [117, 149] width 51 height 17
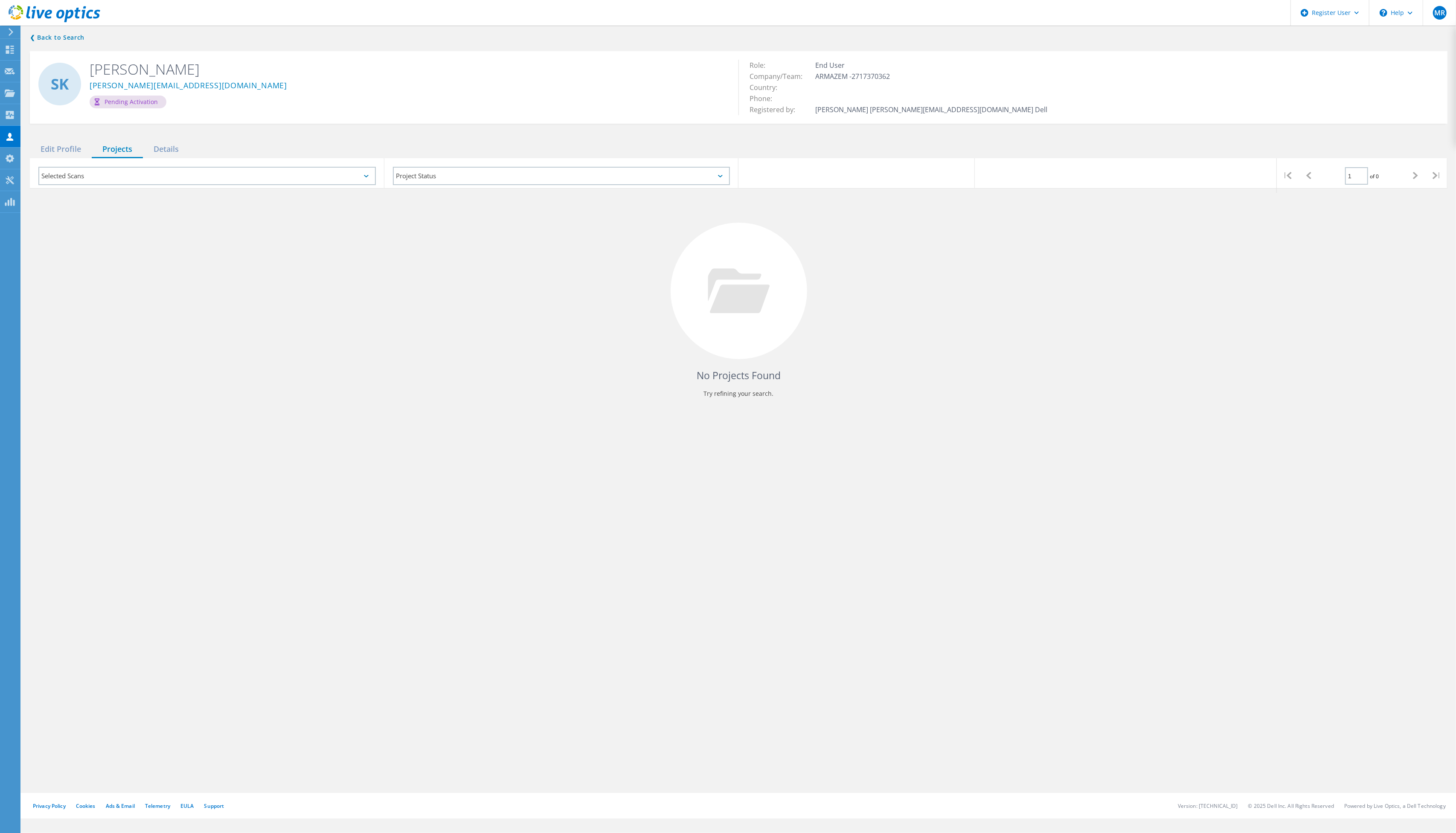
click at [167, 147] on div "Details" at bounding box center [166, 149] width 47 height 17
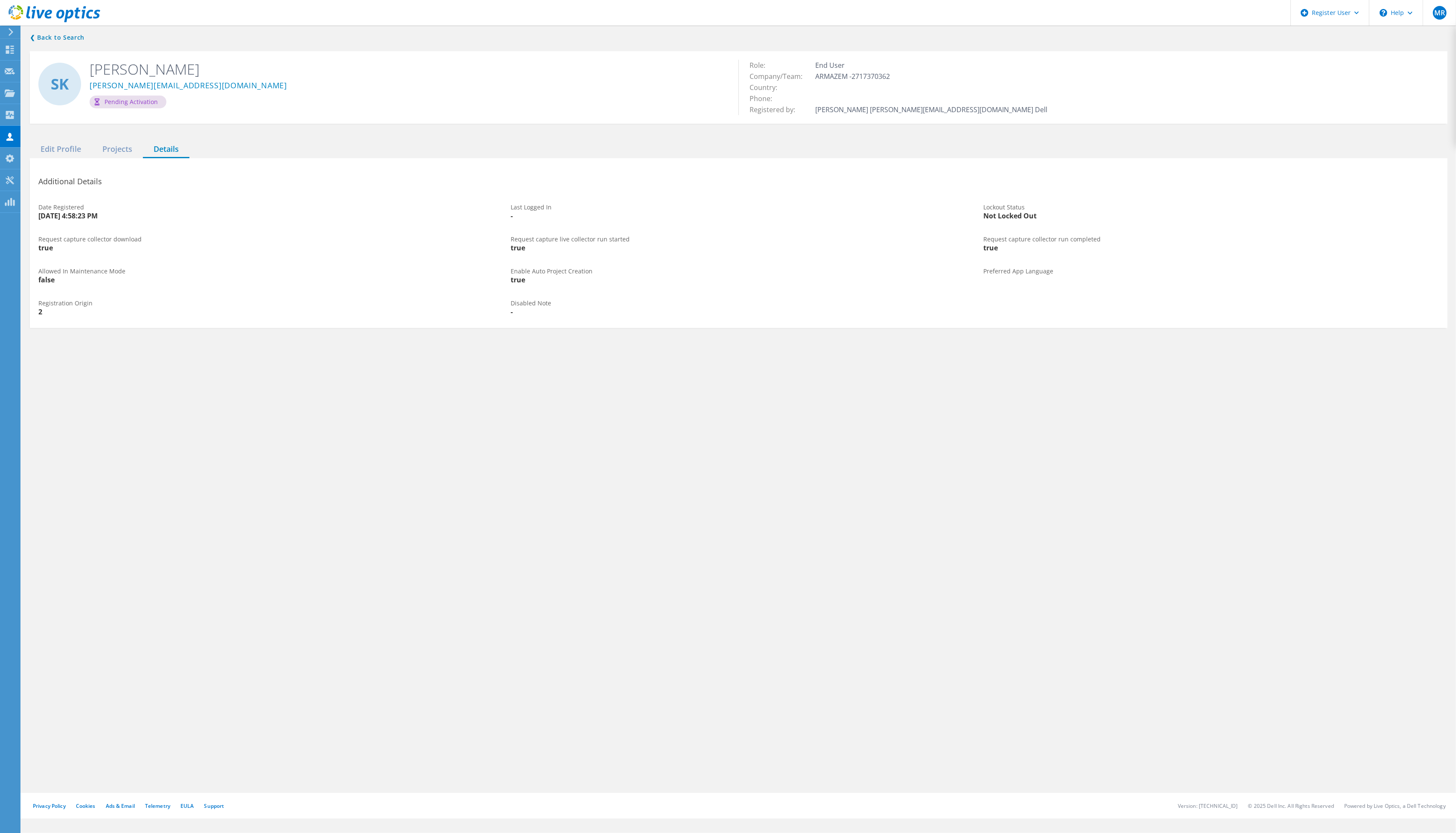
click at [54, 146] on div "Edit Profile" at bounding box center [61, 149] width 62 height 17
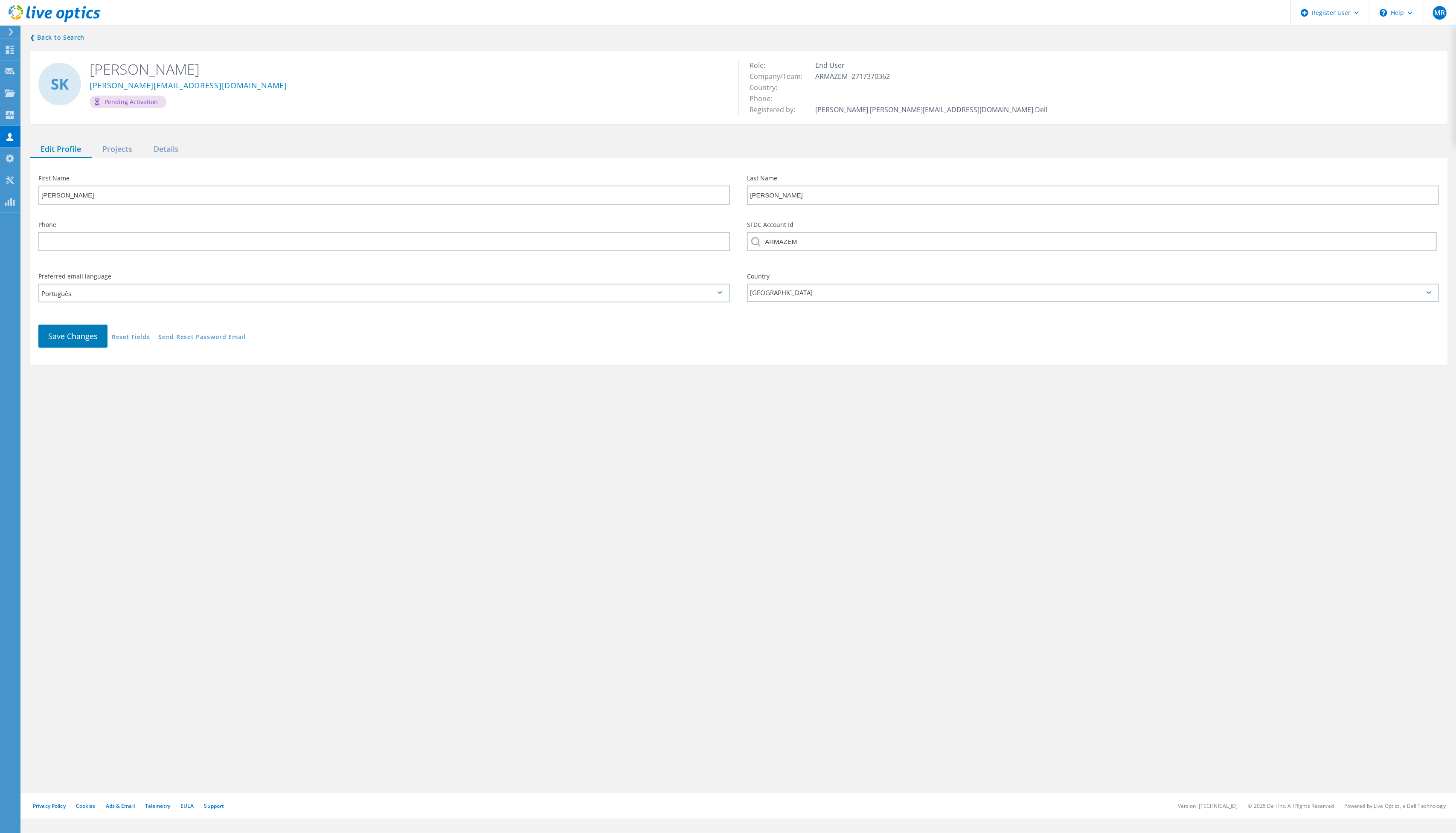
drag, startPoint x: 111, startPoint y: 145, endPoint x: 132, endPoint y: 144, distance: 21.0
click at [111, 145] on div "Projects" at bounding box center [117, 149] width 51 height 17
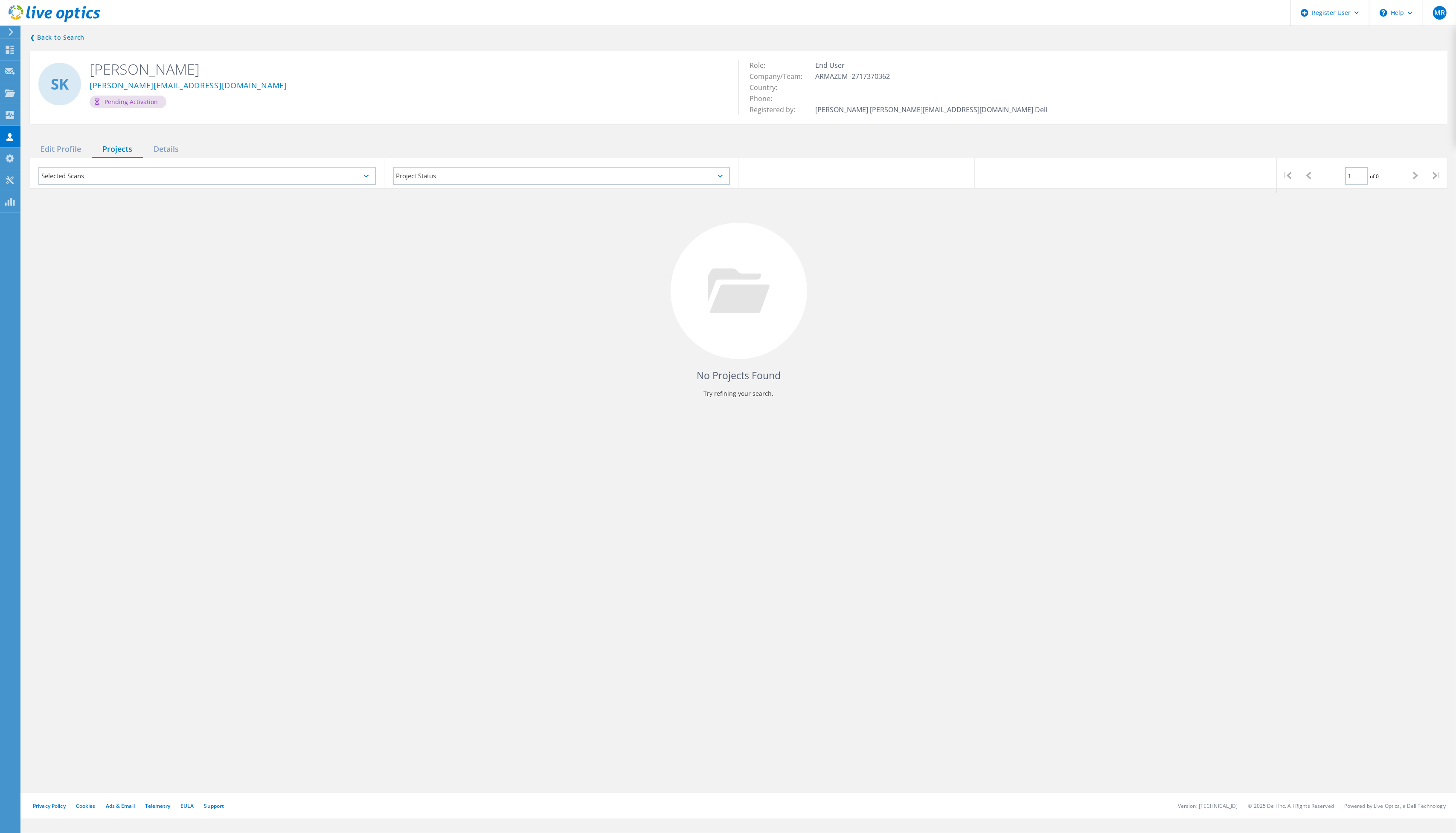
click at [182, 148] on div "Details" at bounding box center [166, 149] width 47 height 17
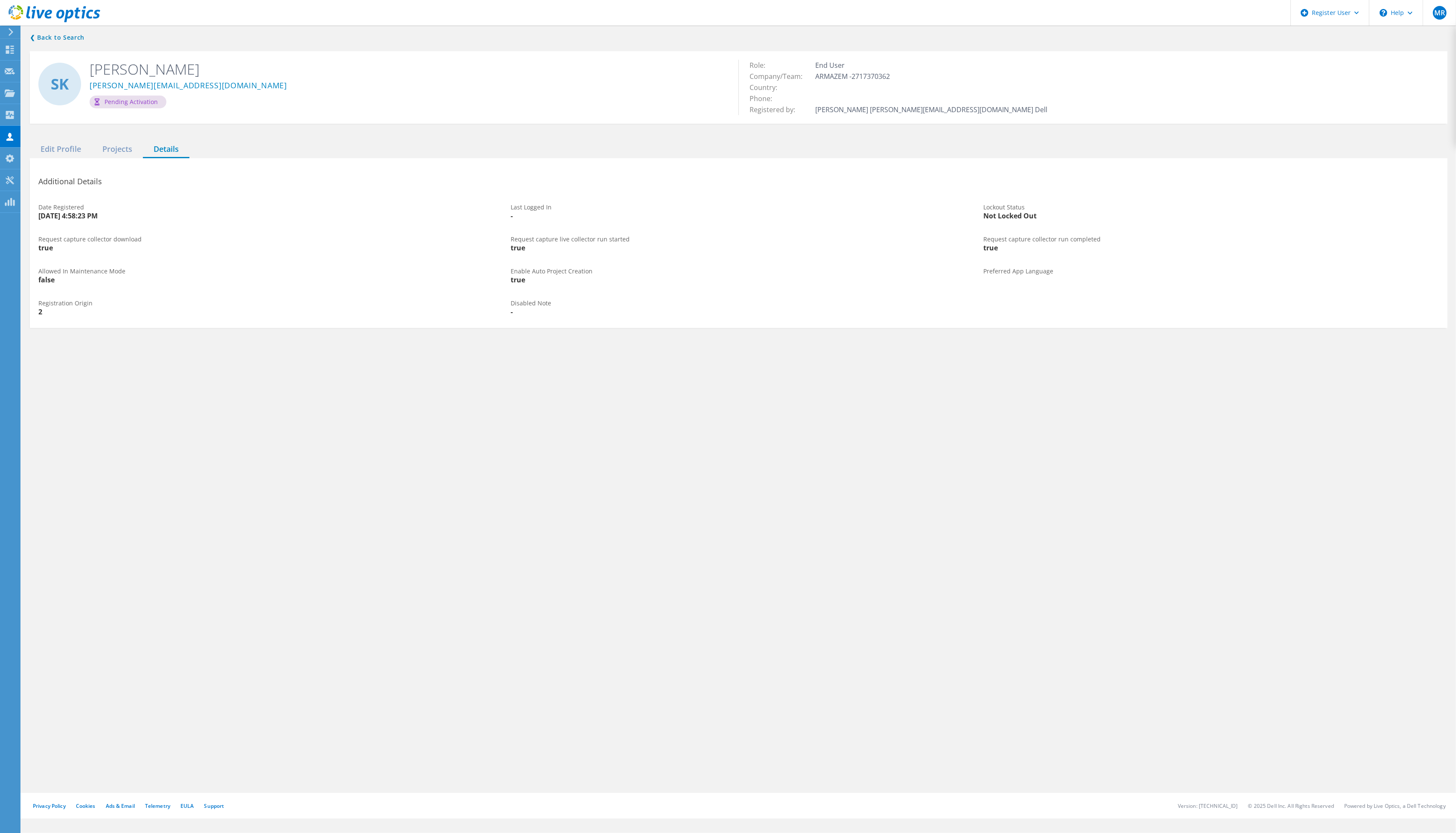
click at [54, 149] on div "Edit Profile" at bounding box center [61, 149] width 62 height 17
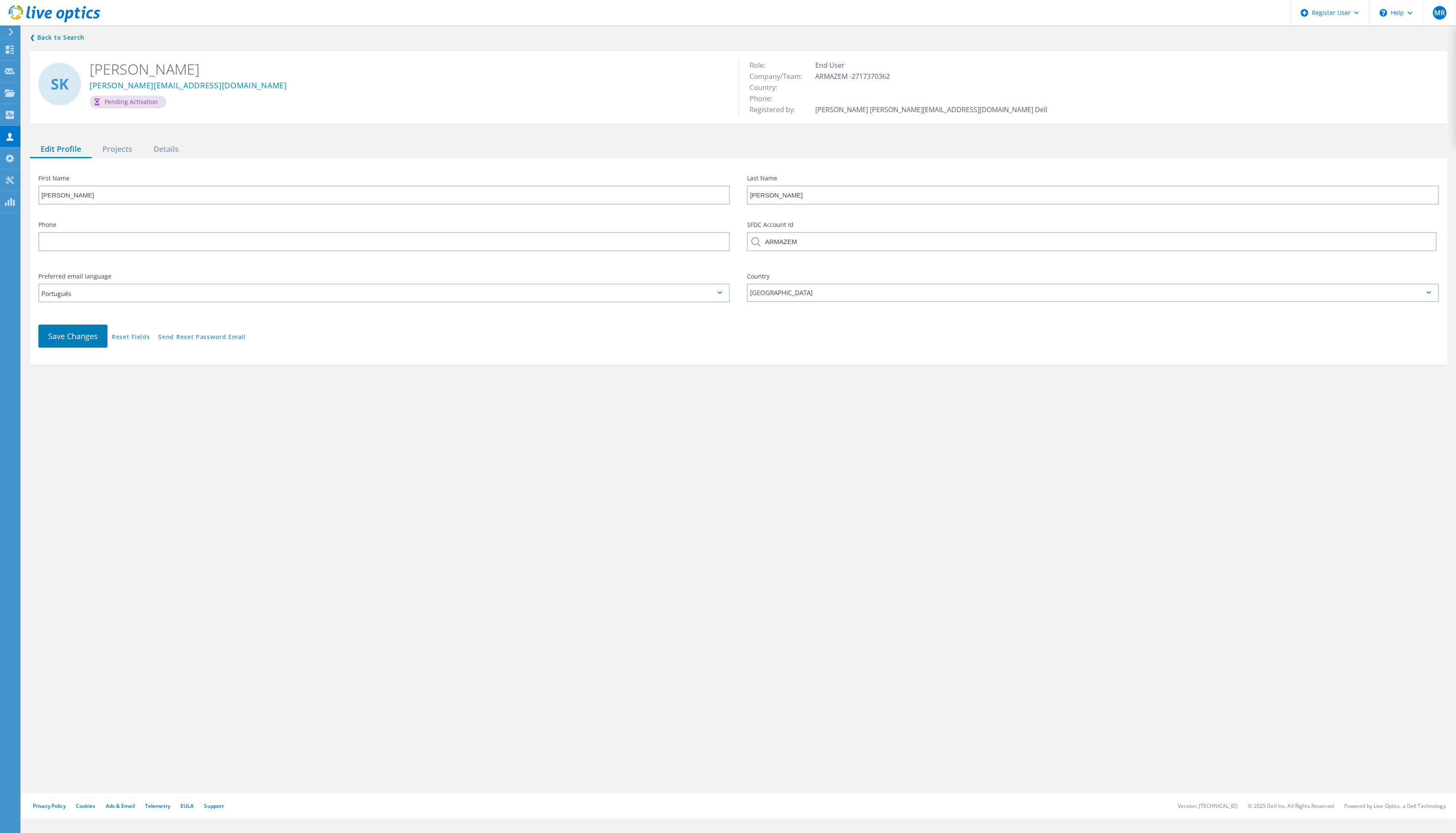
click at [235, 336] on link "Send Reset Password Email" at bounding box center [201, 337] width 88 height 7
click at [852, 284] on div "[GEOGRAPHIC_DATA]" at bounding box center [1093, 292] width 692 height 18
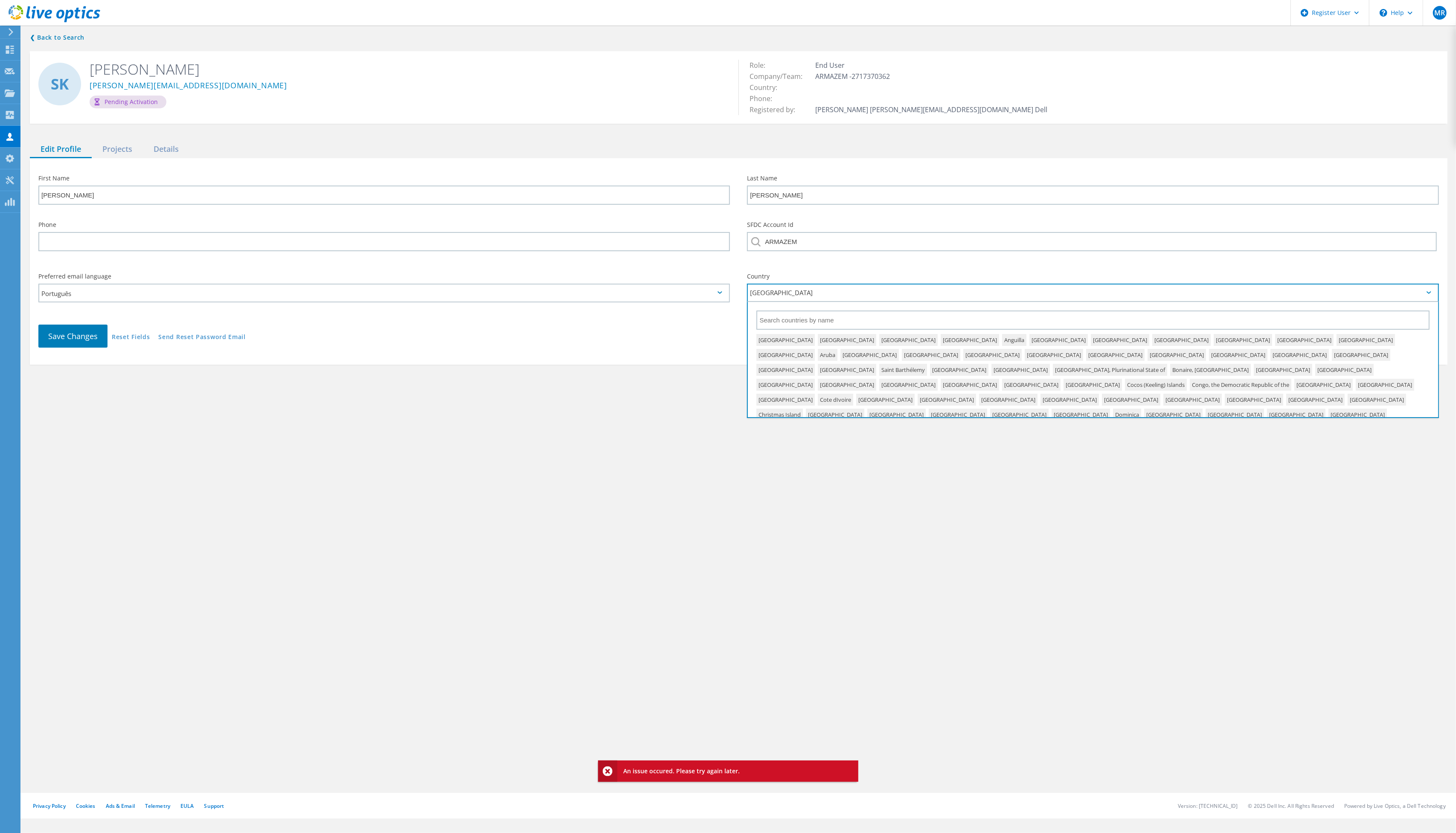
click at [852, 284] on div "[GEOGRAPHIC_DATA]" at bounding box center [1093, 292] width 692 height 18
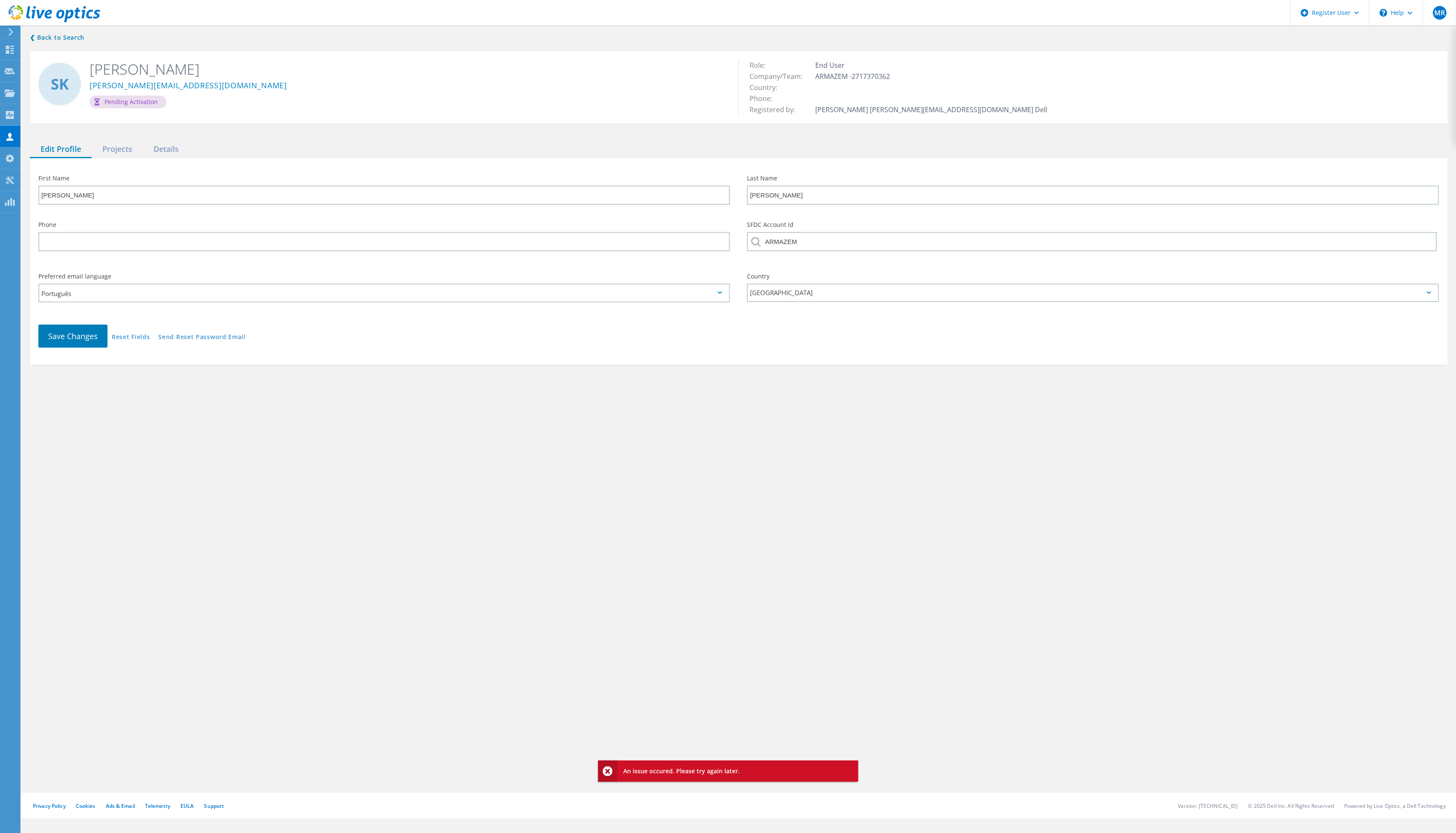
click at [541, 384] on div "❮ Back to Search [PERSON_NAME] Klabunde [EMAIL_ADDRESS][DOMAIN_NAME] Pending Ac…" at bounding box center [738, 408] width 1435 height 769
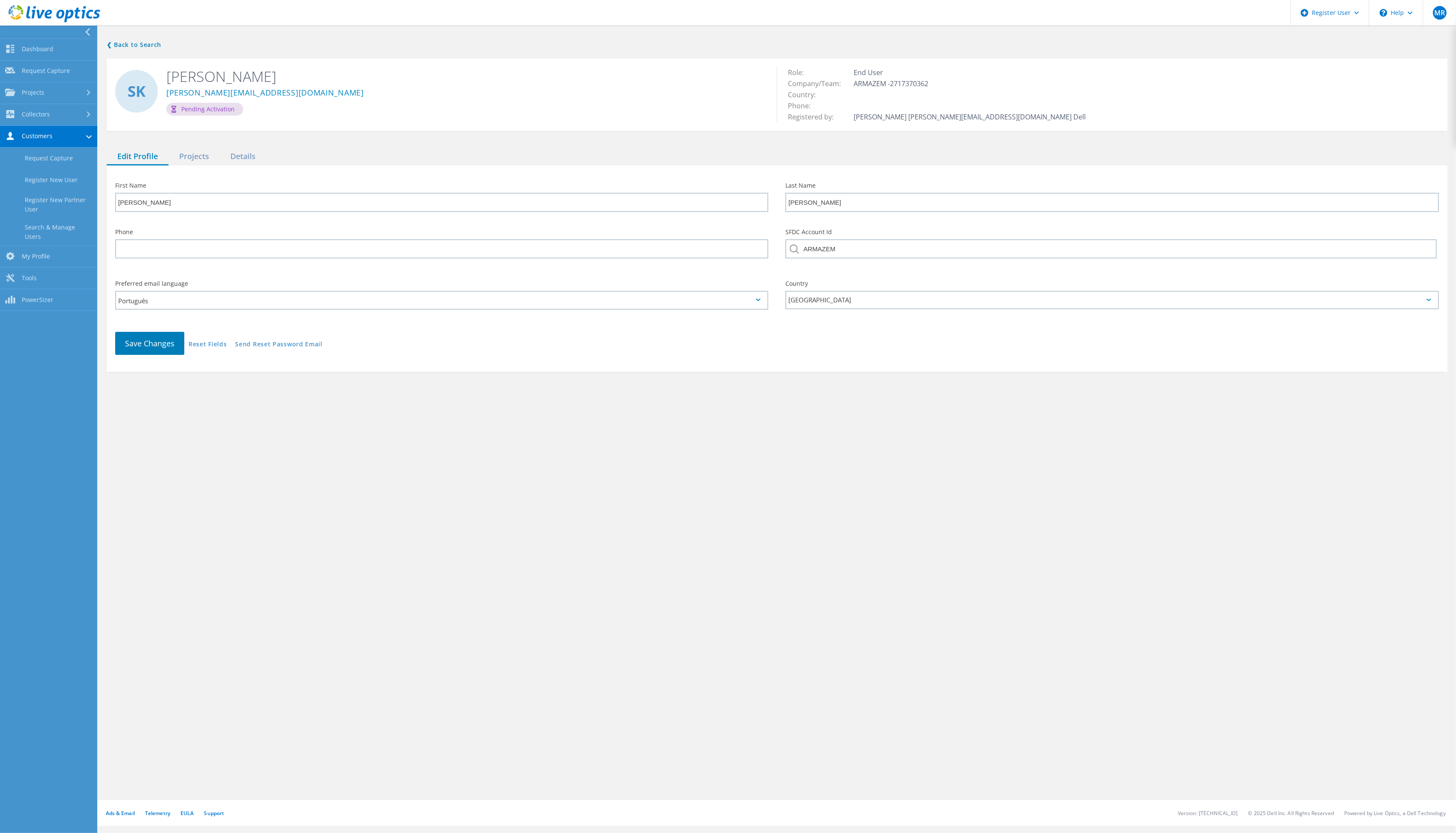
click at [77, 235] on link "Search & Manage Users" at bounding box center [48, 232] width 97 height 28
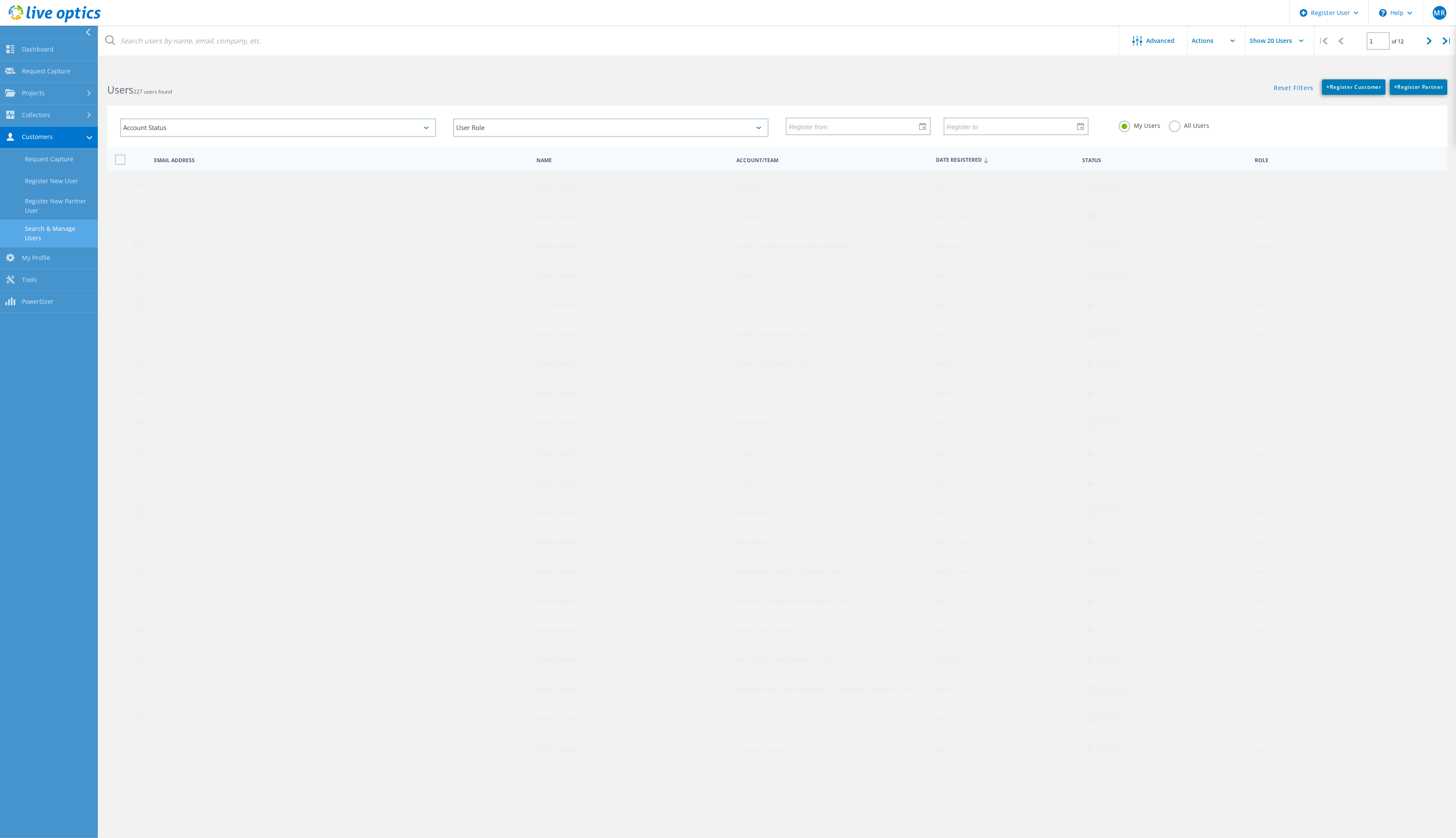
click at [124, 183] on label at bounding box center [122, 186] width 14 height 10
click at [0, 0] on input "checkbox" at bounding box center [0, 0] width 0 height 0
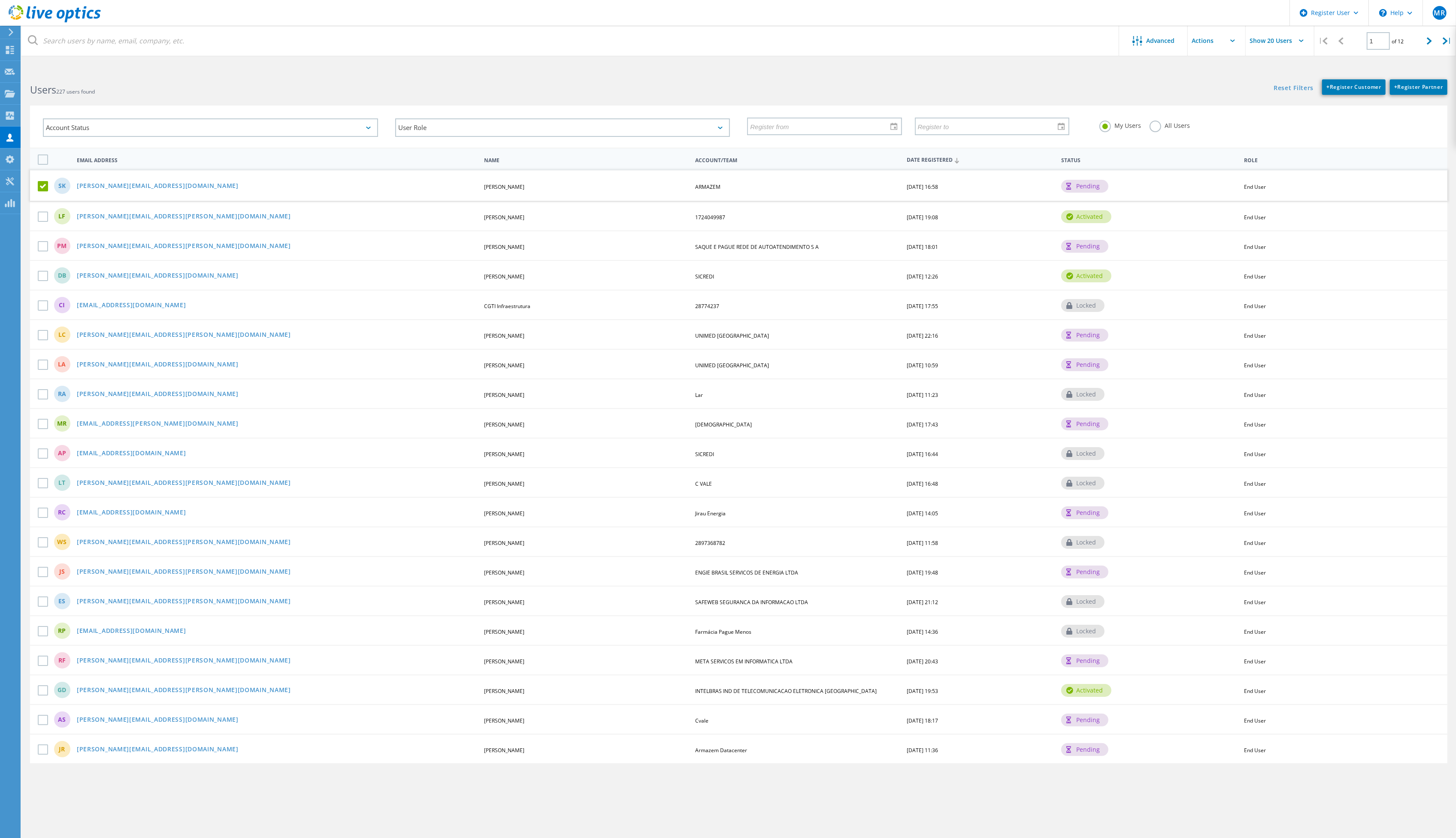
click at [125, 183] on link "[PERSON_NAME][EMAIL_ADDRESS][DOMAIN_NAME]" at bounding box center [158, 186] width 162 height 7
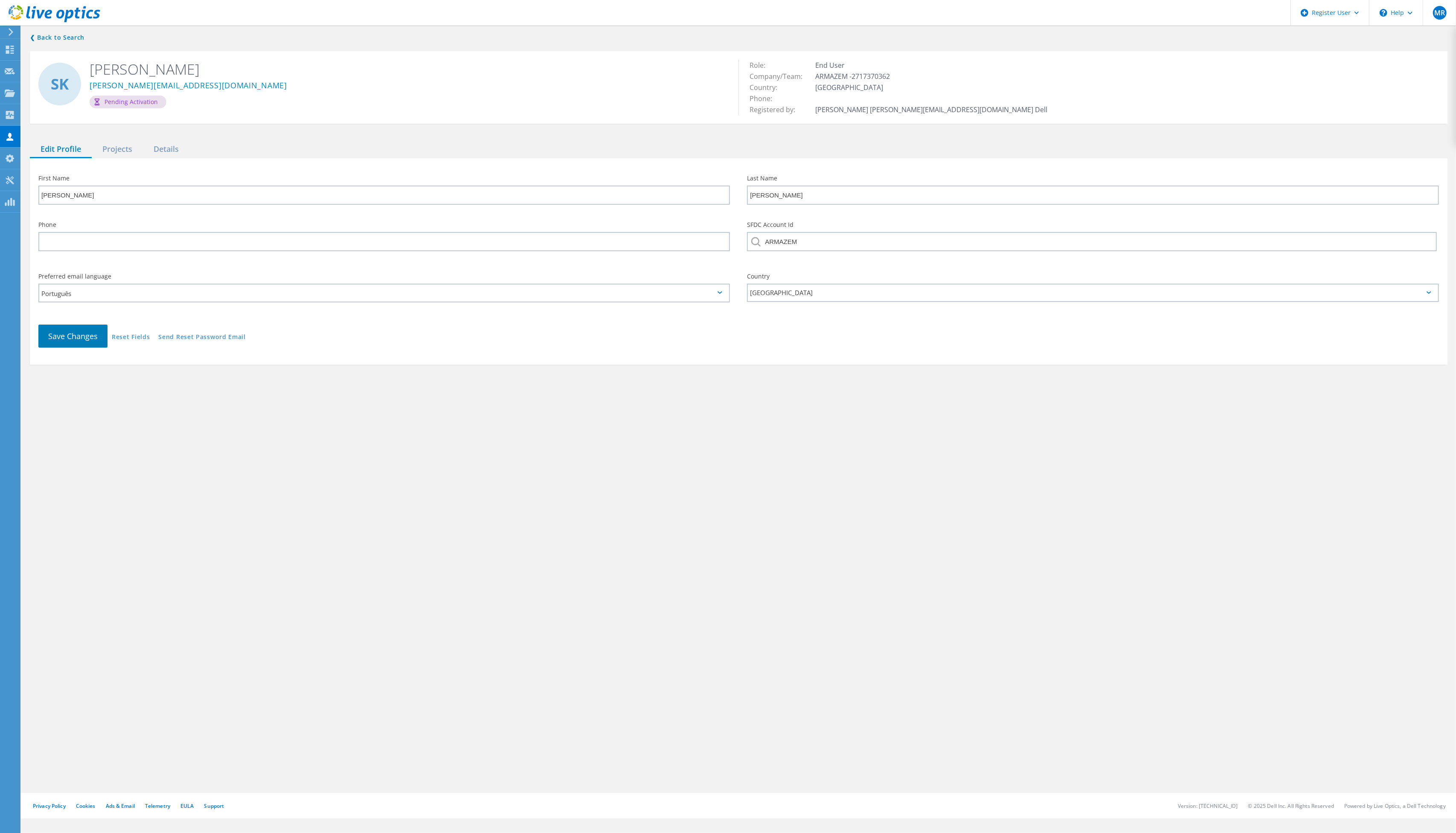
click at [237, 334] on link "Send Reset Password Email" at bounding box center [201, 337] width 88 height 7
click at [7, 136] on icon at bounding box center [9, 137] width 10 height 8
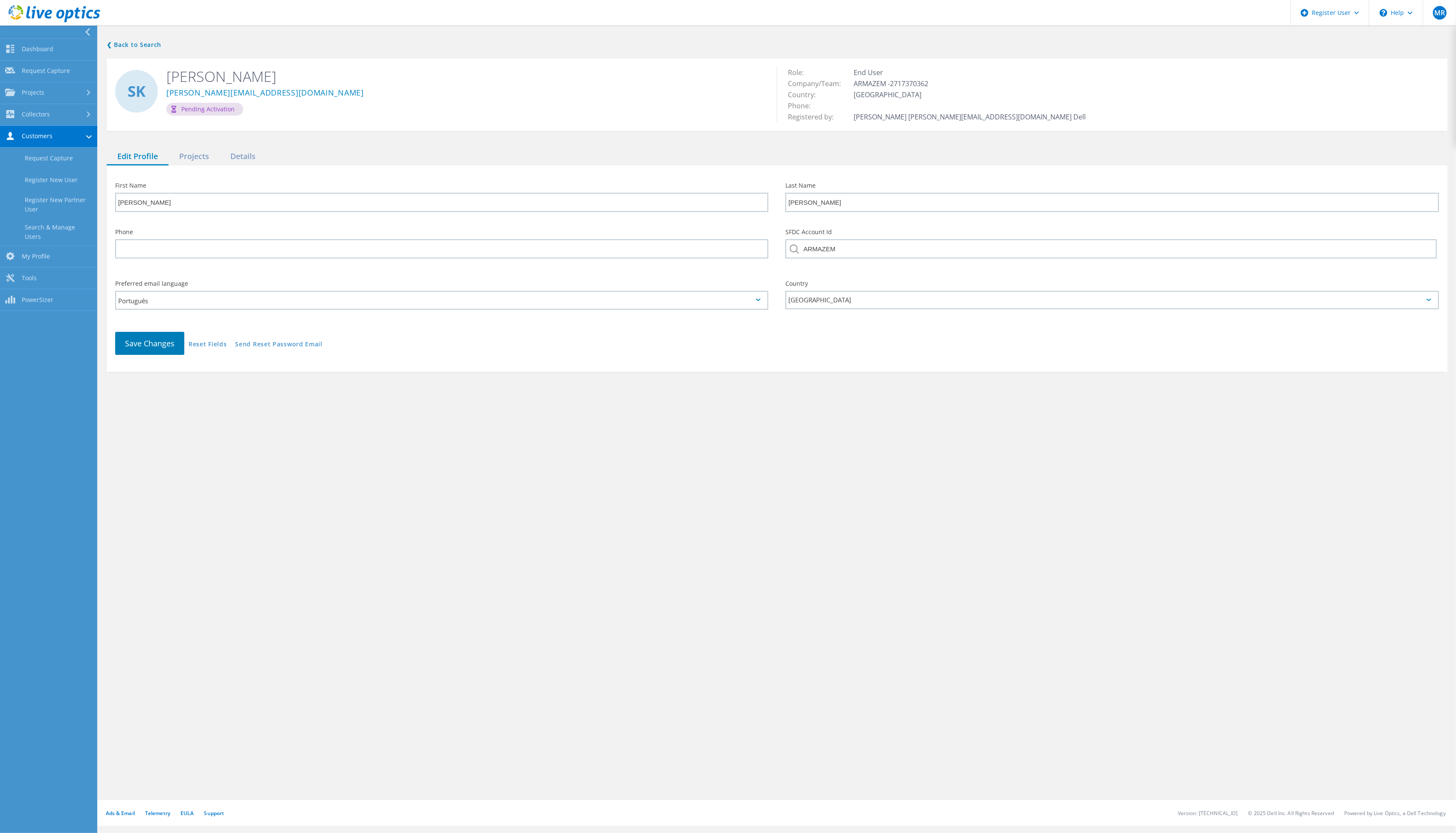
click at [72, 224] on link "Search & Manage Users" at bounding box center [48, 232] width 97 height 28
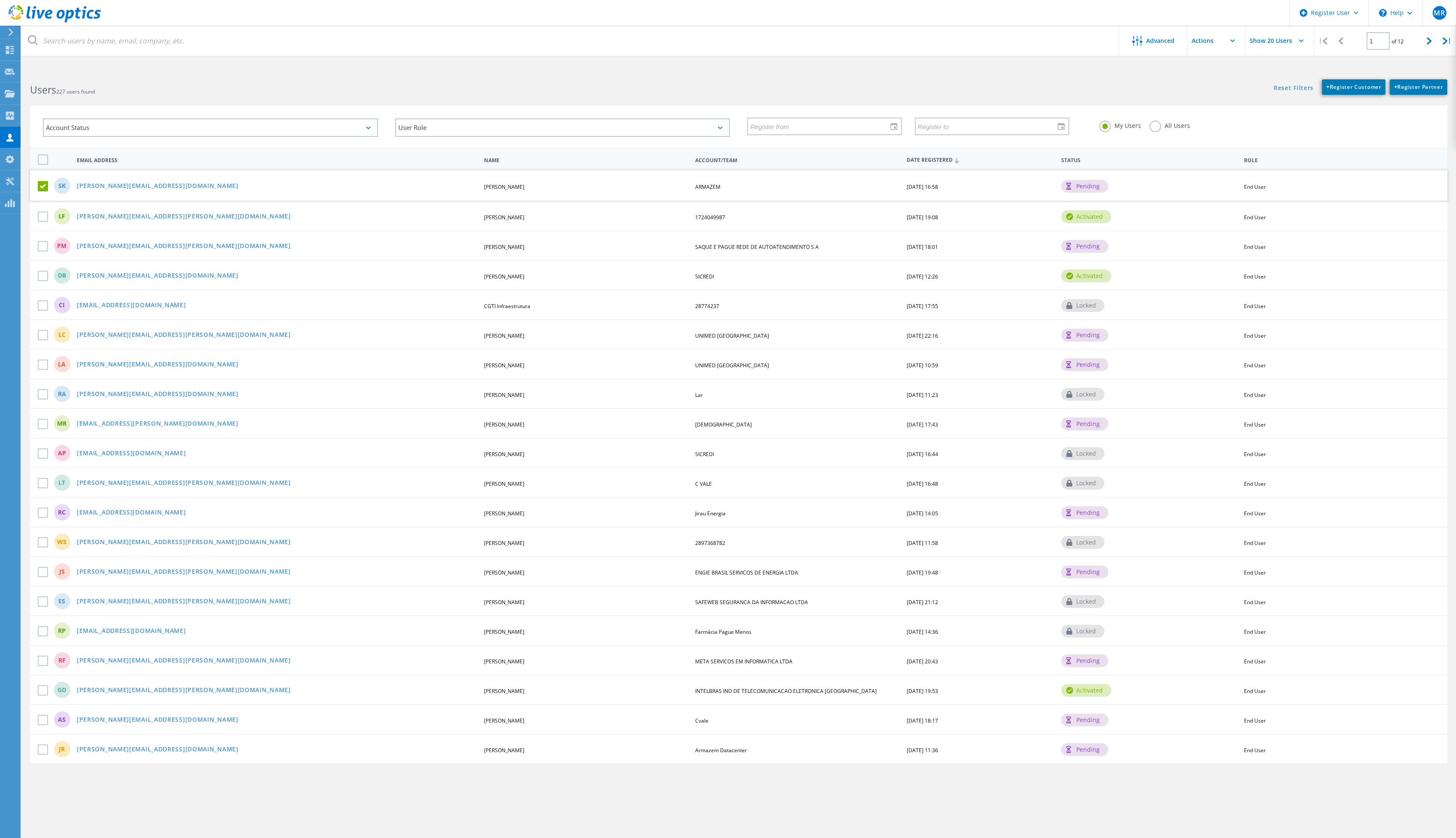
click at [127, 183] on link "[PERSON_NAME][EMAIL_ADDRESS][DOMAIN_NAME]" at bounding box center [158, 186] width 162 height 7
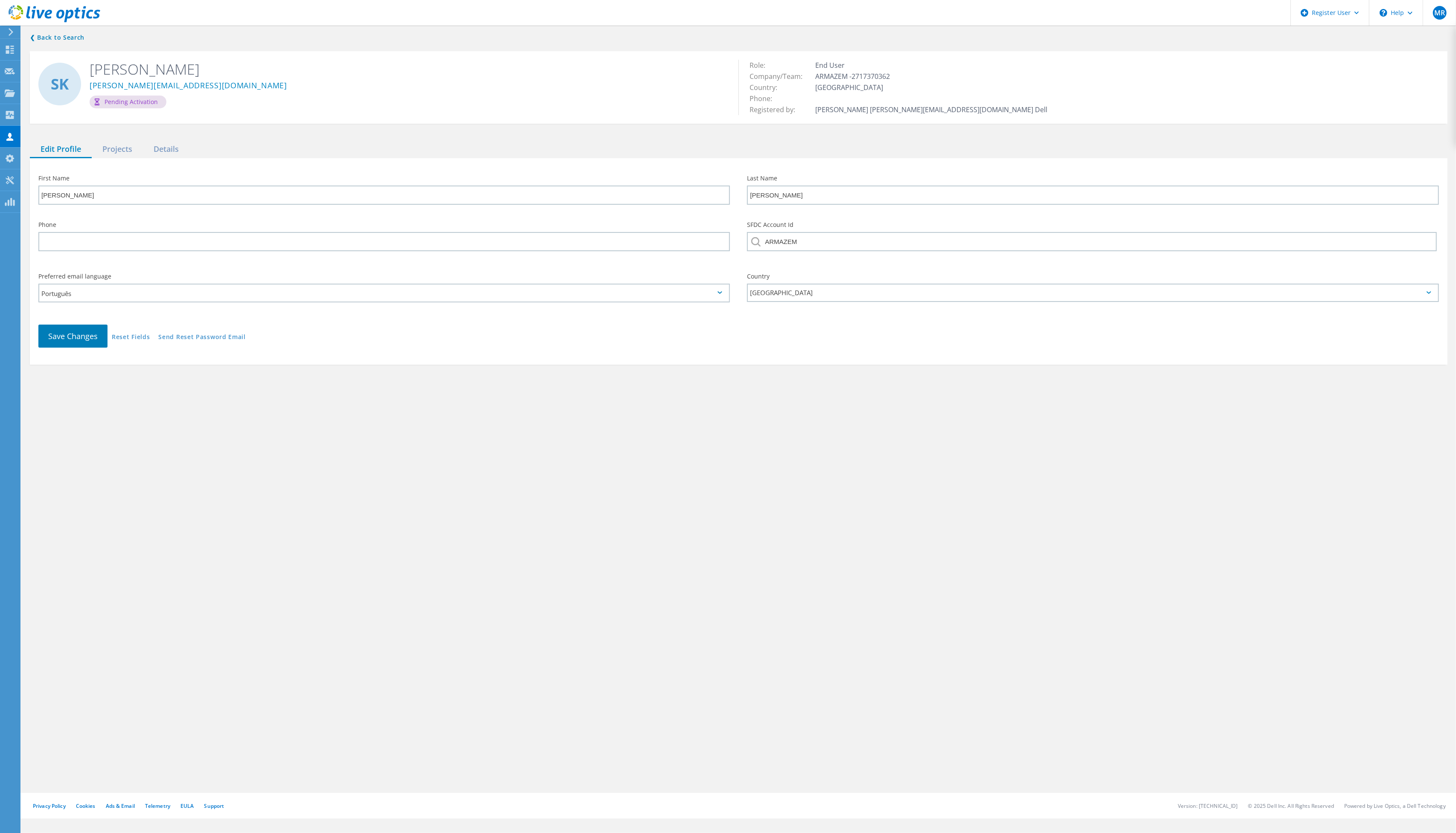
click at [123, 153] on div "Projects" at bounding box center [117, 149] width 51 height 17
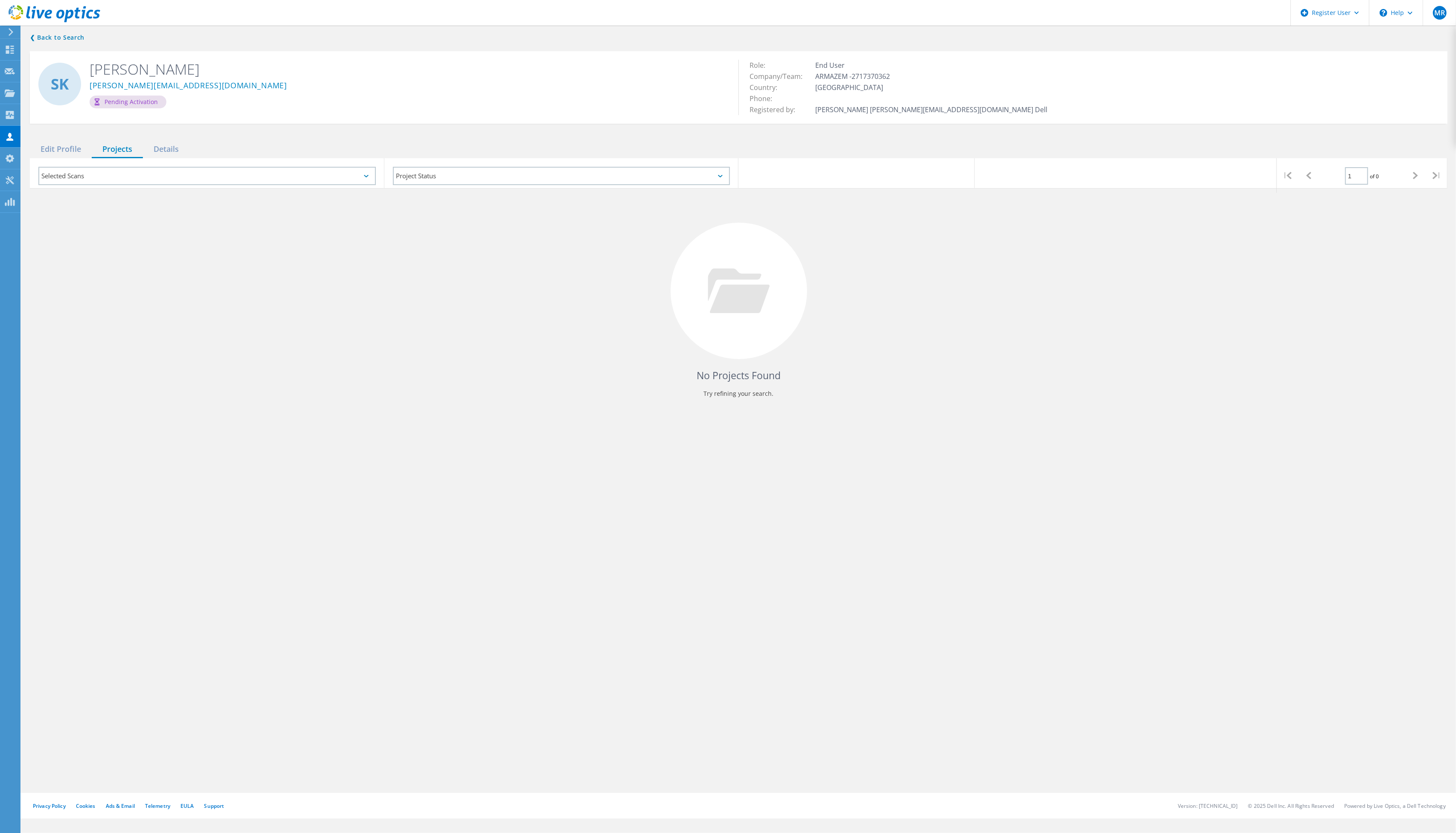
click at [171, 149] on div "Details" at bounding box center [166, 149] width 47 height 17
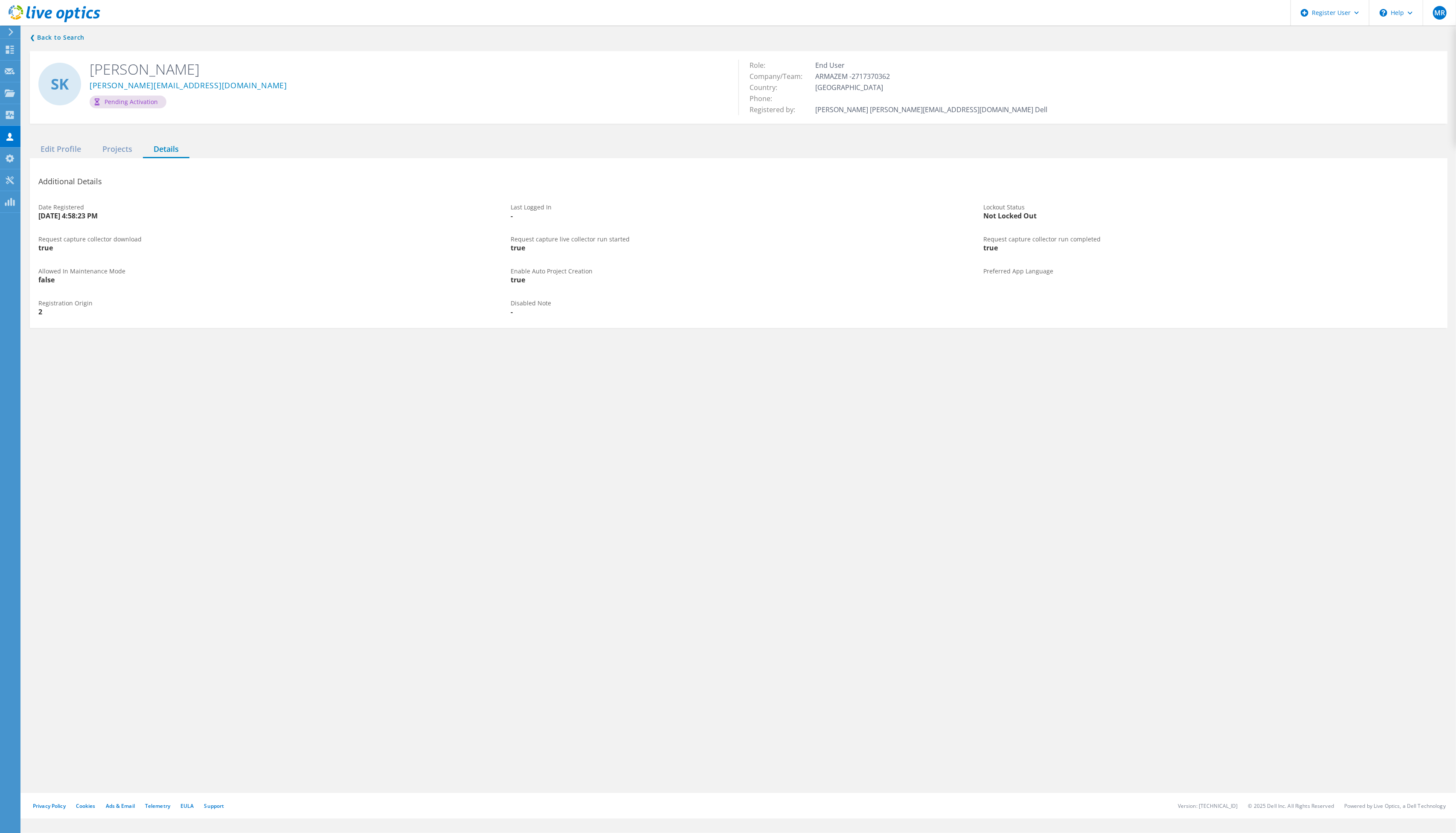
click at [103, 149] on div "Projects" at bounding box center [117, 149] width 51 height 17
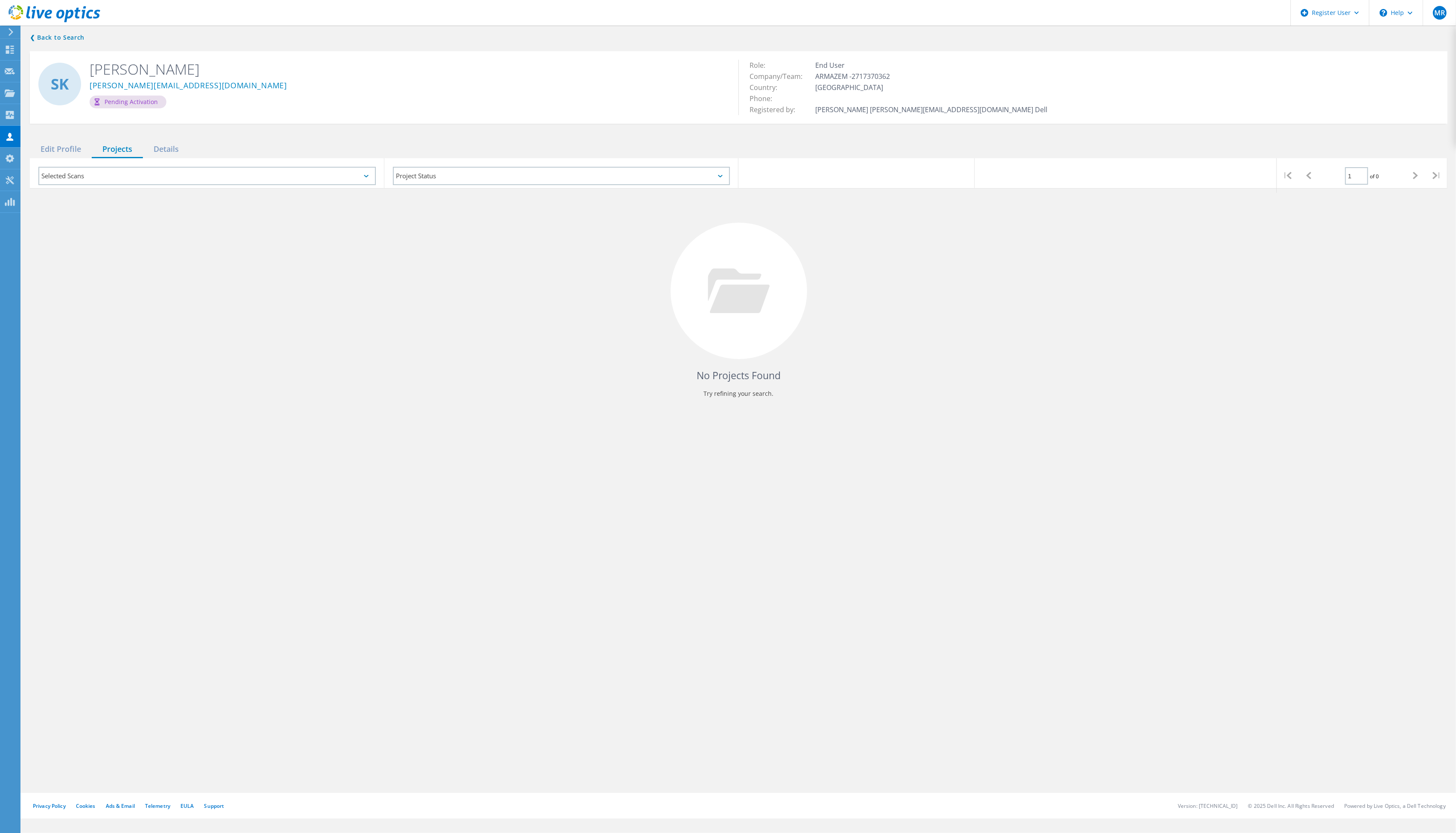
click at [226, 174] on div "Selected Scans" at bounding box center [207, 175] width 337 height 18
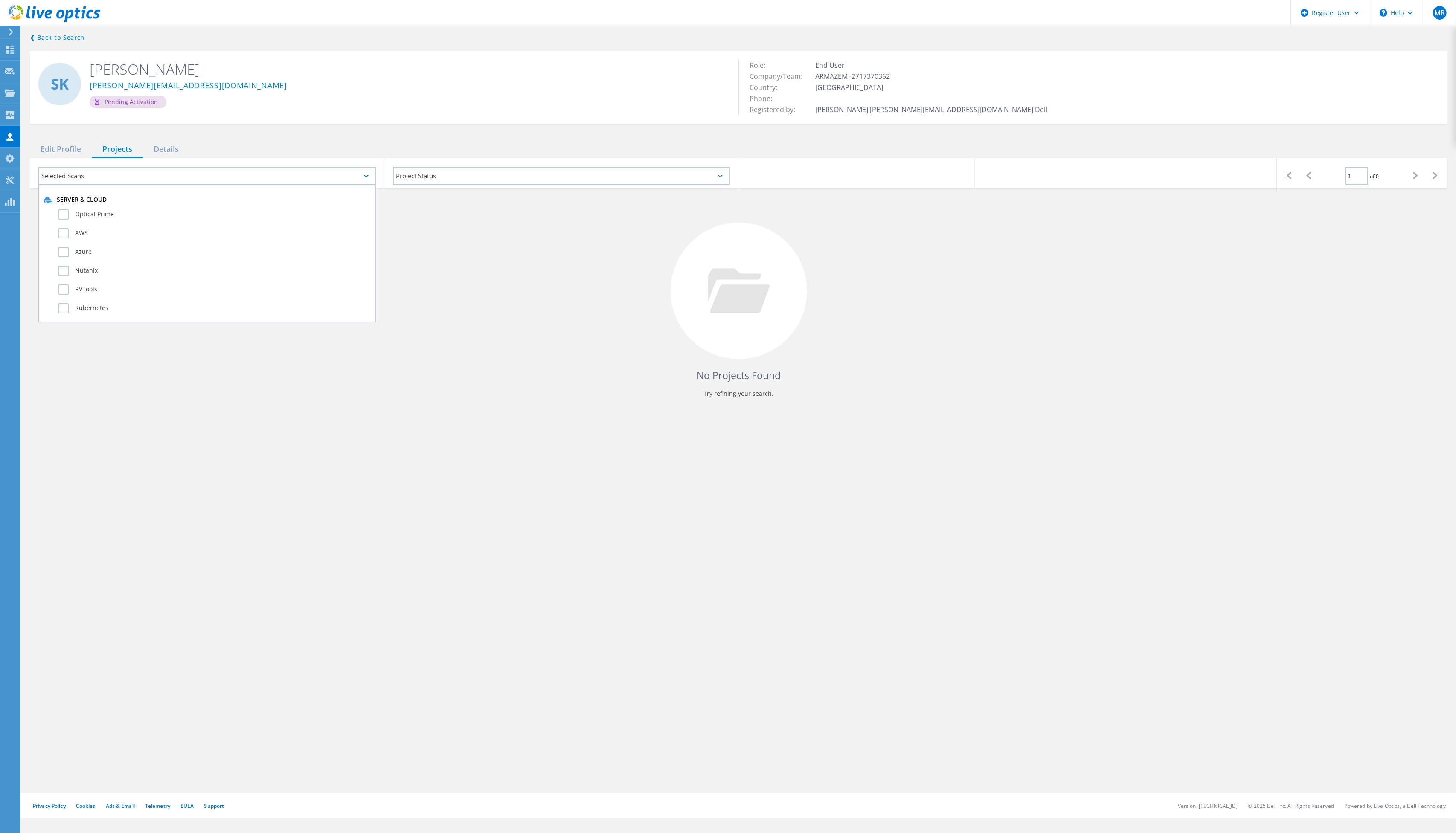
click at [226, 174] on div "Selected Scans" at bounding box center [207, 175] width 337 height 18
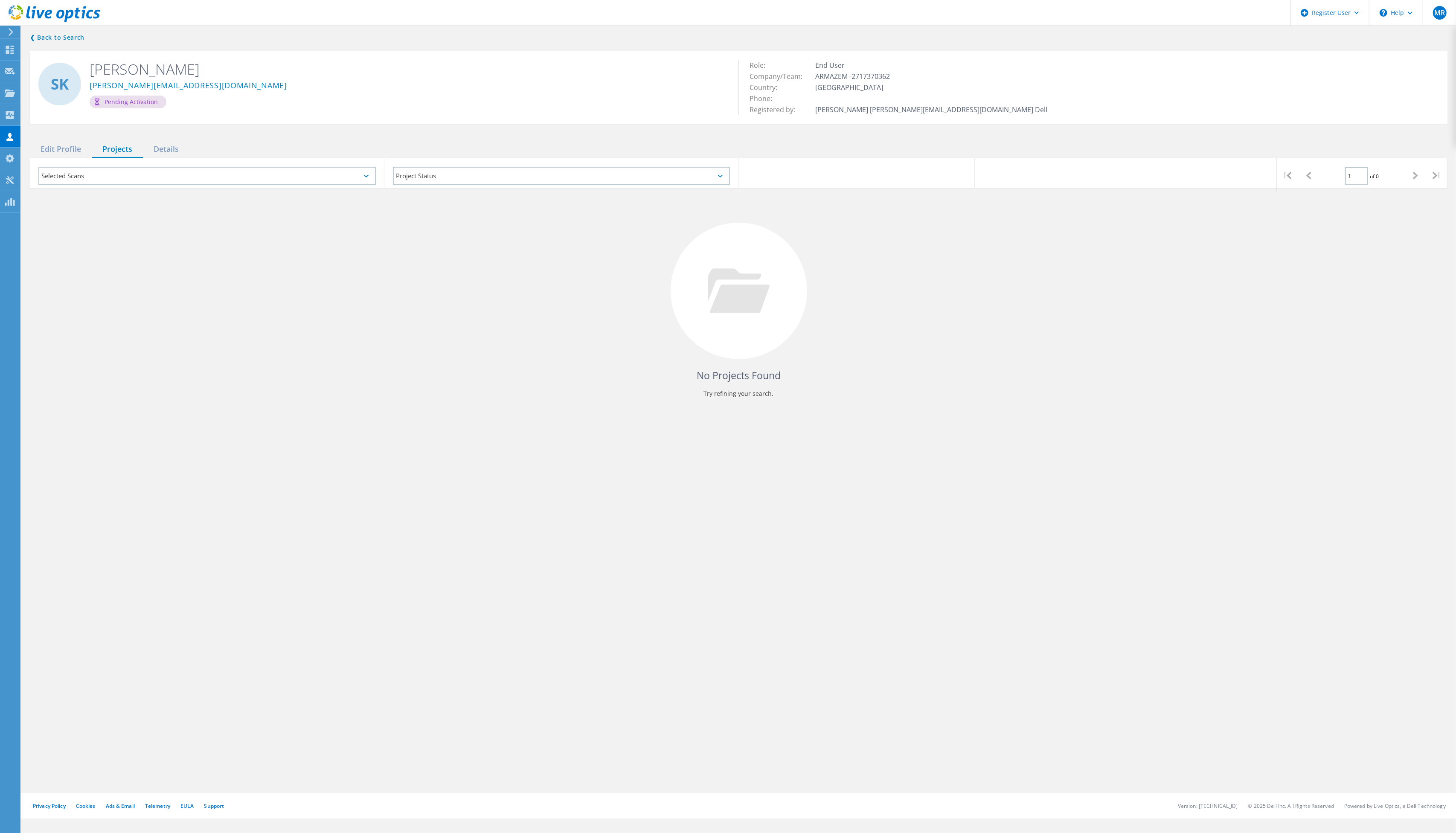
click at [60, 158] on div "Selected Scans" at bounding box center [207, 175] width 355 height 36
click at [60, 152] on div "Edit Profile" at bounding box center [61, 149] width 62 height 17
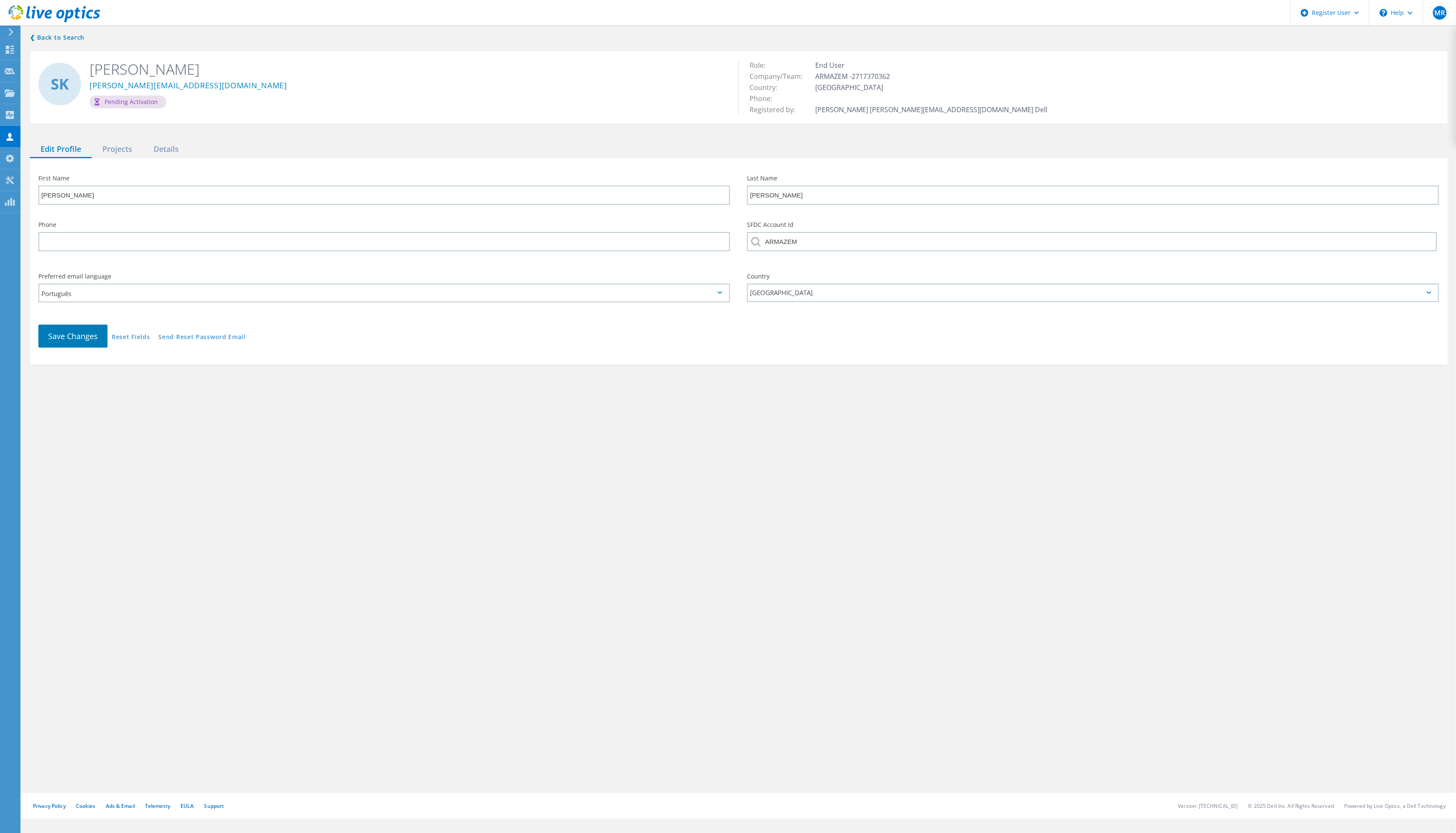
click at [223, 334] on link "Send Reset Password Email" at bounding box center [201, 337] width 88 height 7
click at [14, 50] on icon at bounding box center [9, 50] width 10 height 8
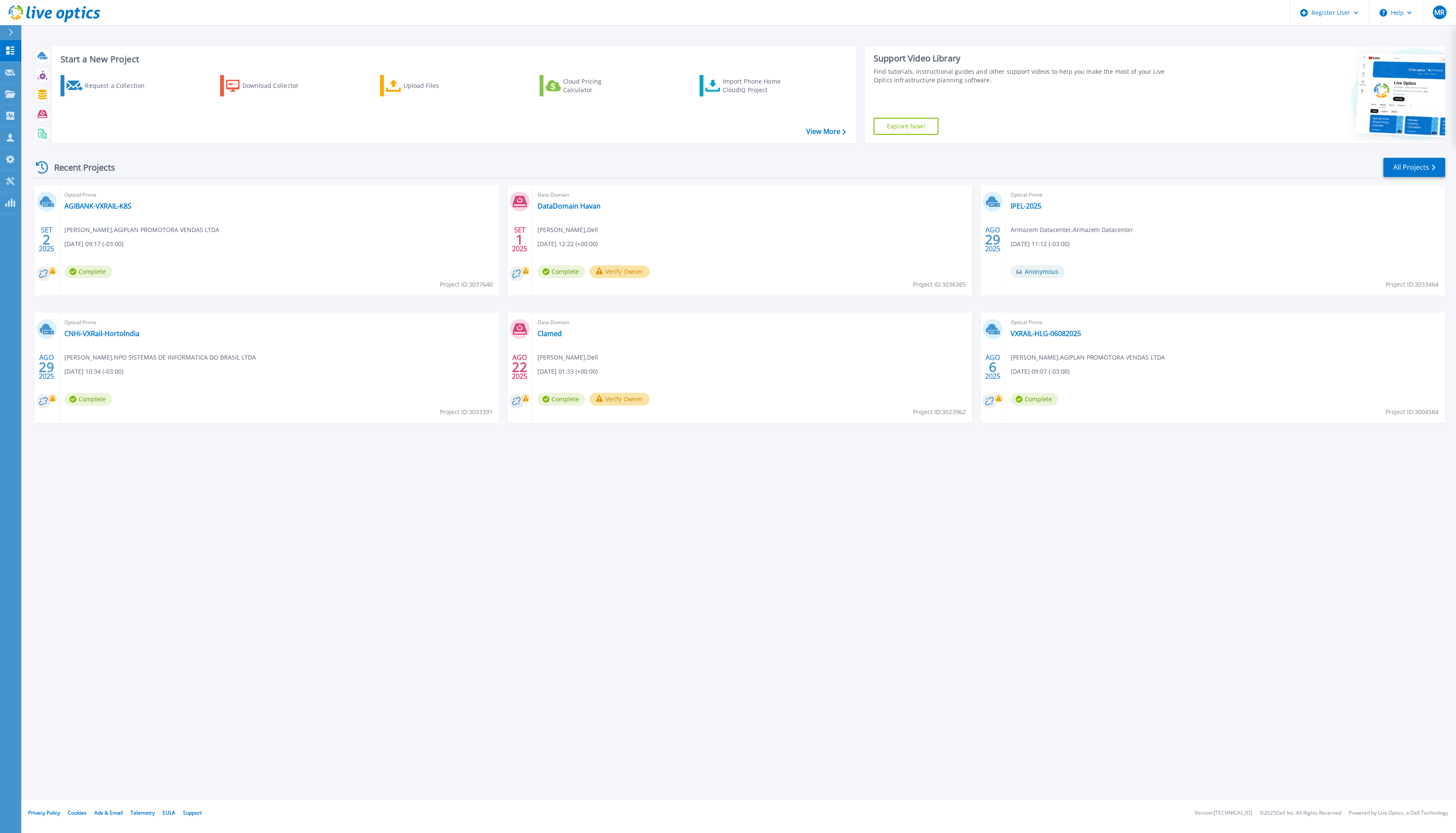
click at [763, 205] on div "Data Domain DataDomain Havan Matheus Rocha , Dell 09/01/2025, 12:22 (+00:00) Co…" at bounding box center [752, 240] width 440 height 111
